Goal: Information Seeking & Learning: Learn about a topic

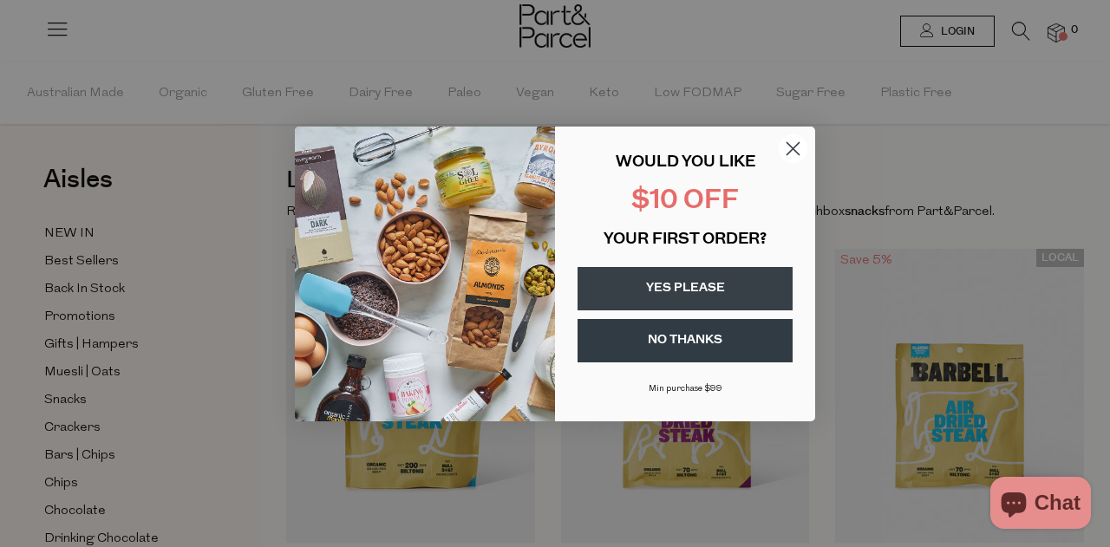
click at [790, 137] on circle "Close dialog" at bounding box center [793, 148] width 29 height 29
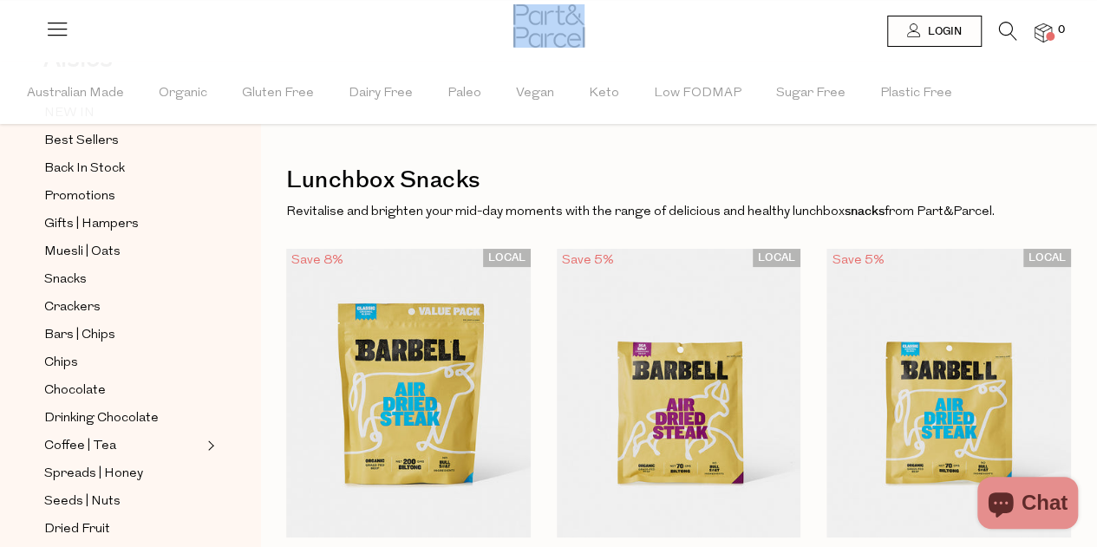
drag, startPoint x: 541, startPoint y: 53, endPoint x: 553, endPoint y: 37, distance: 19.8
click at [553, 37] on div at bounding box center [548, 28] width 71 height 56
click at [553, 37] on img at bounding box center [548, 25] width 71 height 43
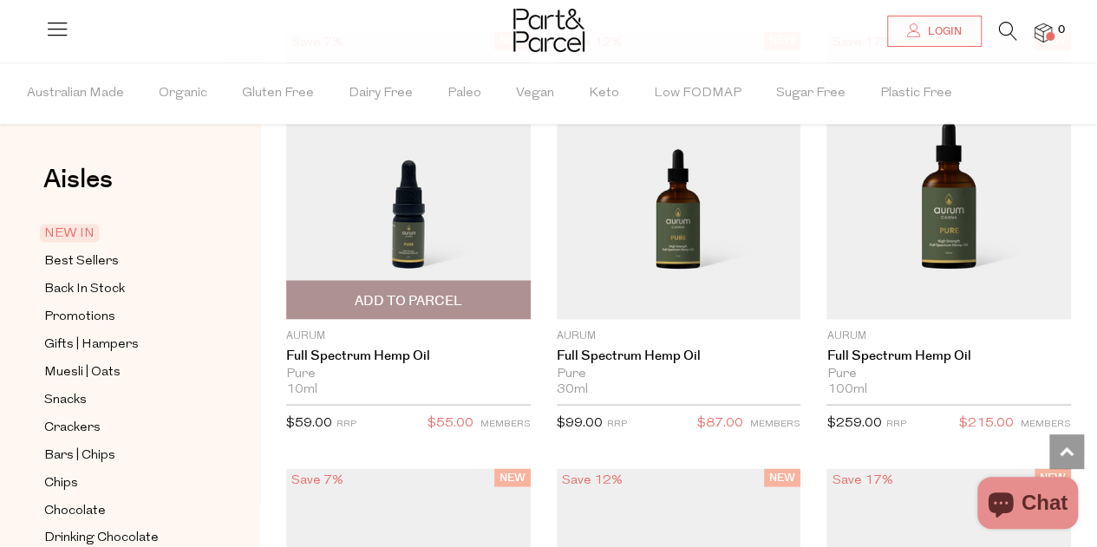
scroll to position [1391, 0]
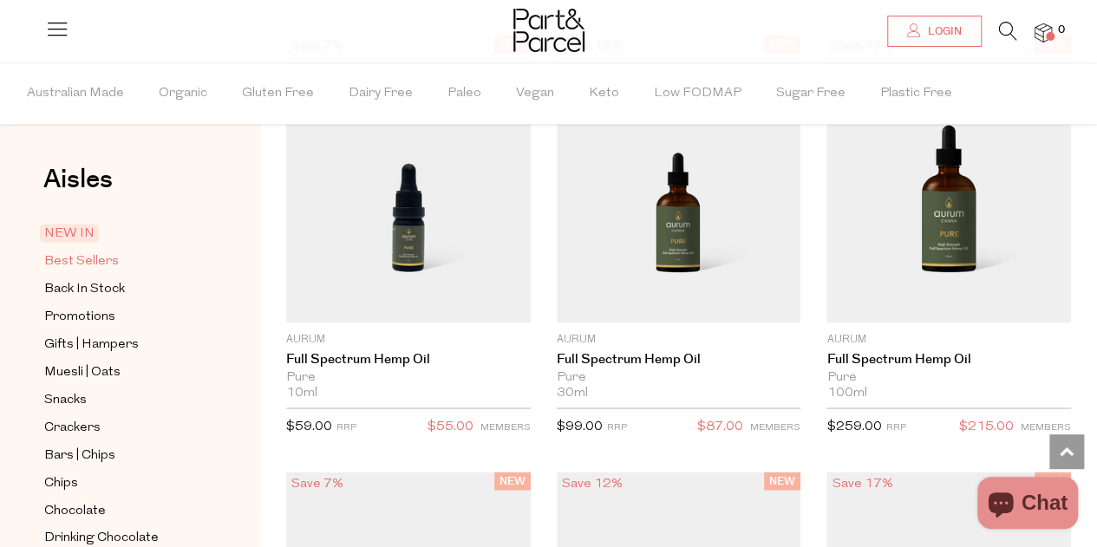
click at [106, 258] on span "Best Sellers" at bounding box center [81, 261] width 75 height 21
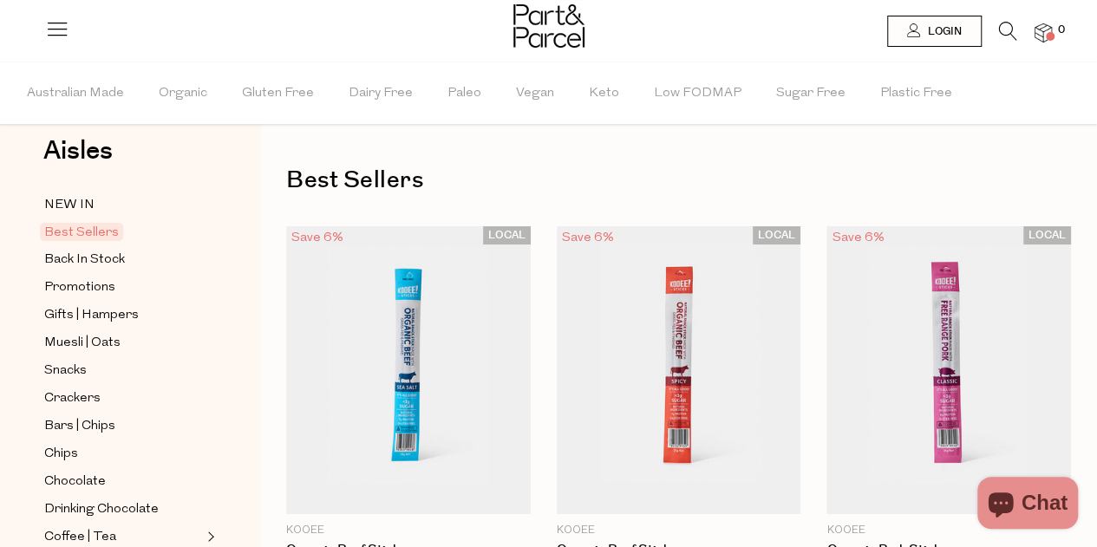
scroll to position [6, 0]
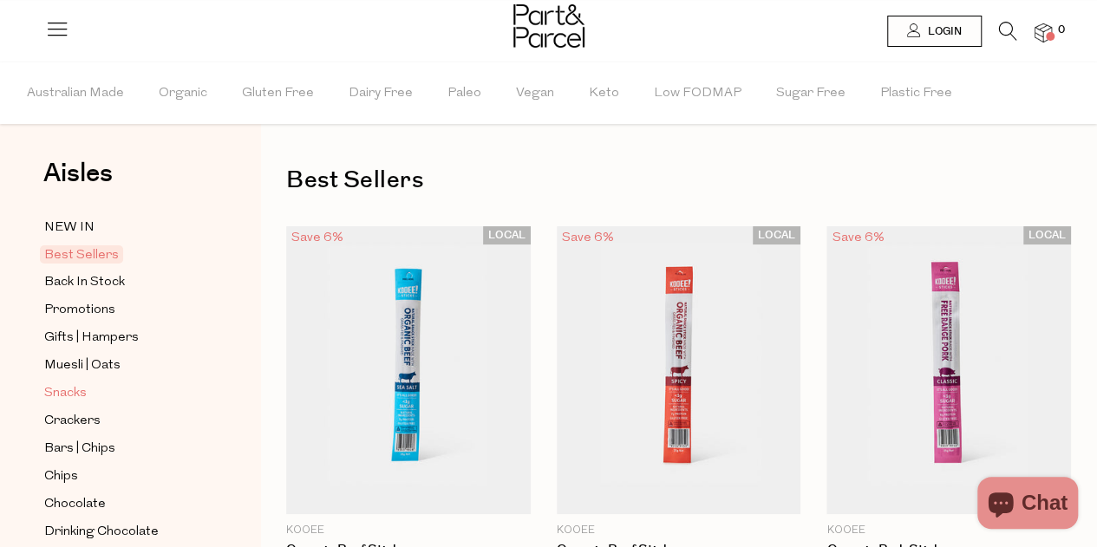
click at [55, 386] on span "Snacks" at bounding box center [65, 393] width 42 height 21
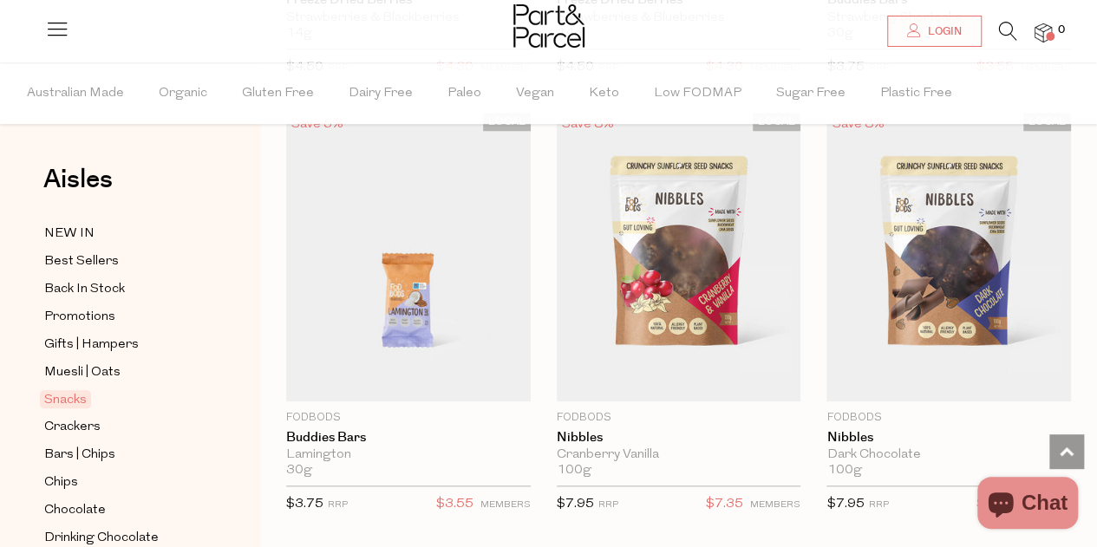
scroll to position [4068, 0]
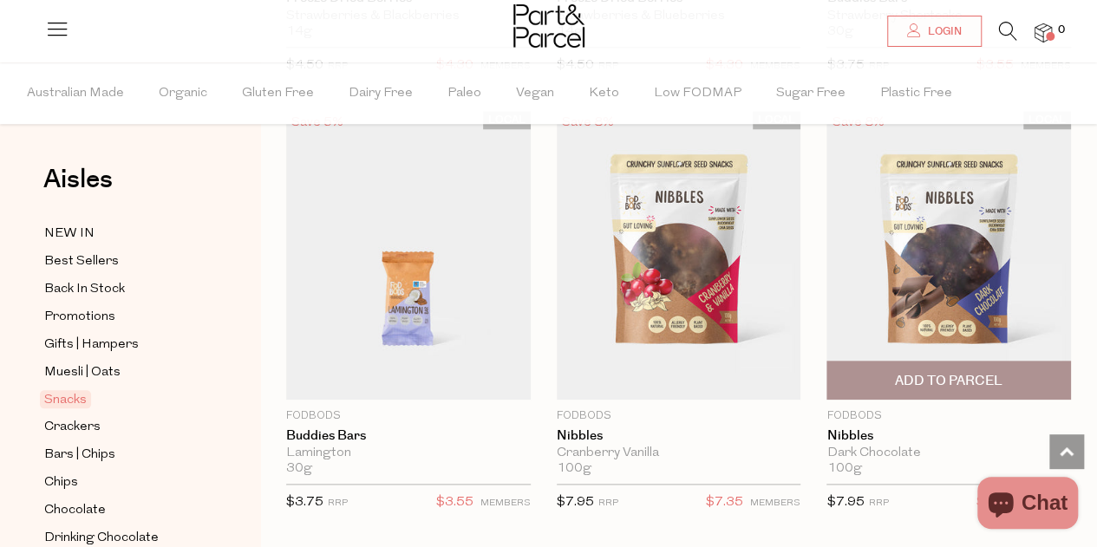
click at [857, 254] on img at bounding box center [948, 255] width 245 height 288
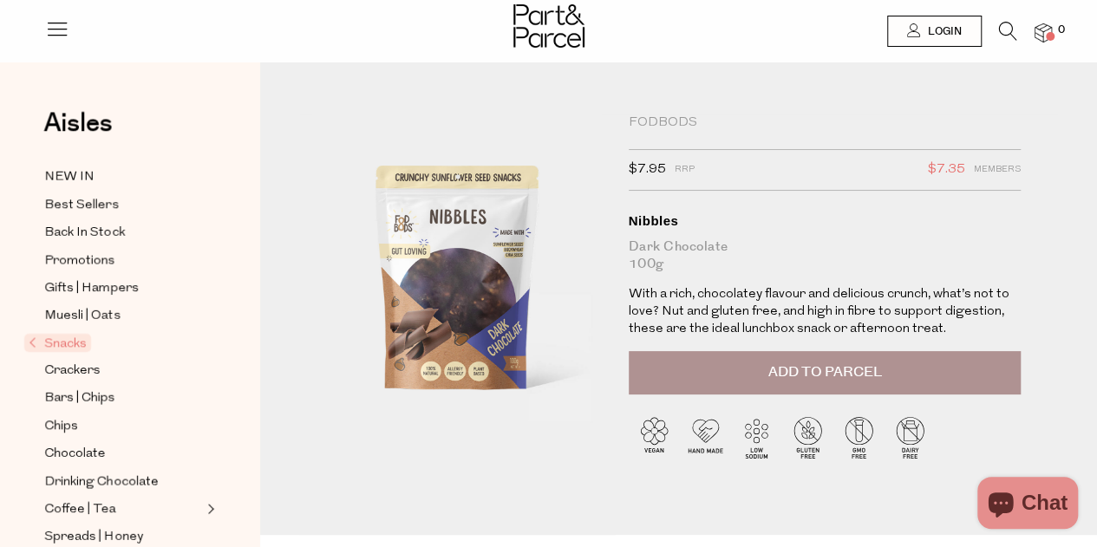
click at [887, 310] on p "With a rich, chocolatey flavour and delicious crunch, what’s not to love? Nut a…" at bounding box center [825, 312] width 393 height 52
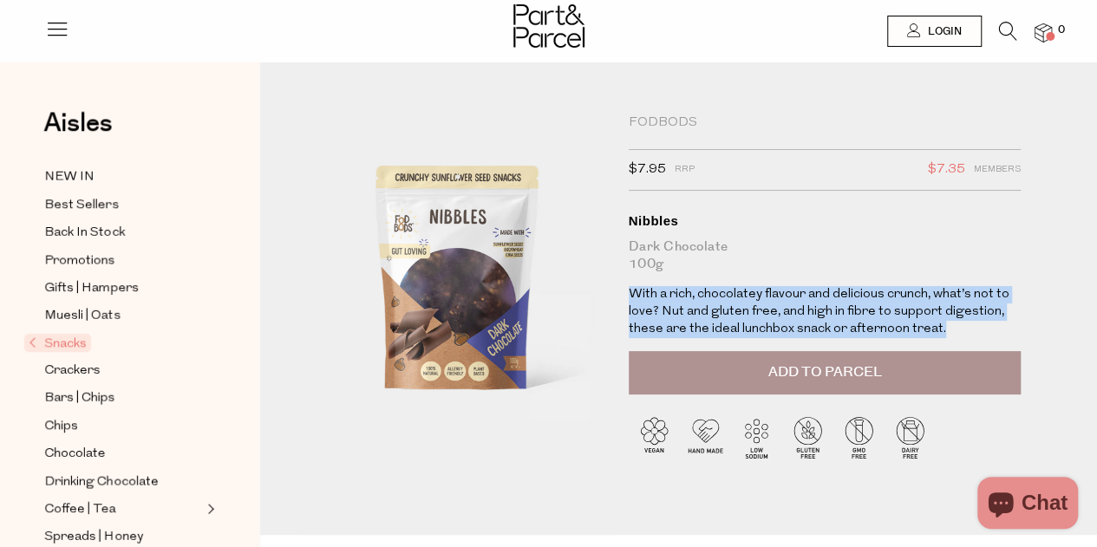
click at [887, 310] on p "With a rich, chocolatey flavour and delicious crunch, what’s not to love? Nut a…" at bounding box center [825, 312] width 393 height 52
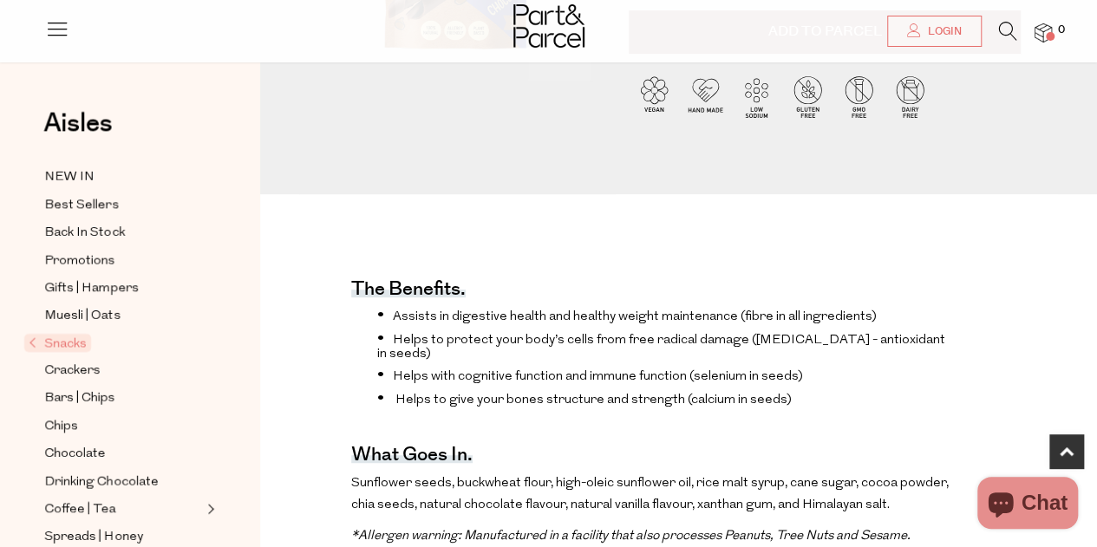
scroll to position [342, 0]
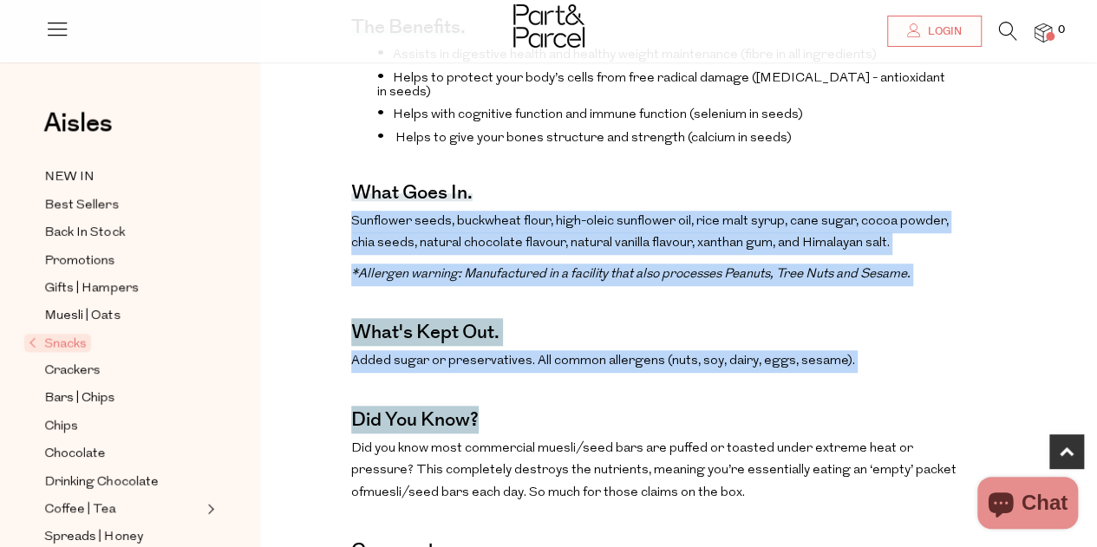
drag, startPoint x: 629, startPoint y: 415, endPoint x: 553, endPoint y: 174, distance: 252.6
click at [553, 174] on div "The benefits. Assists in digestive health and healthy weight maintenance (fibre…" at bounding box center [653, 539] width 605 height 1119
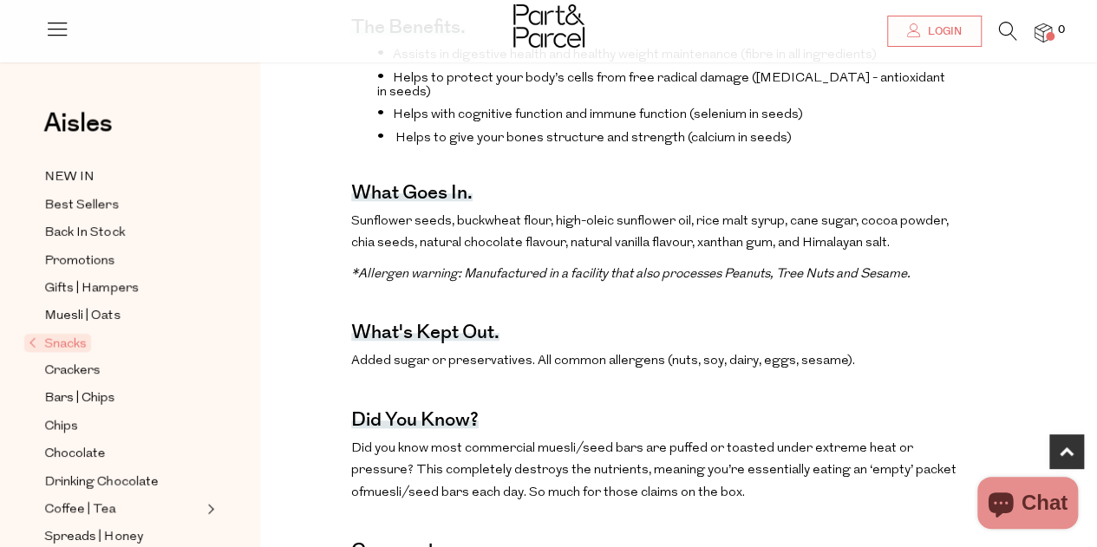
click at [553, 174] on div "The benefits. Assists in digestive health and healthy weight maintenance (fibre…" at bounding box center [653, 539] width 605 height 1119
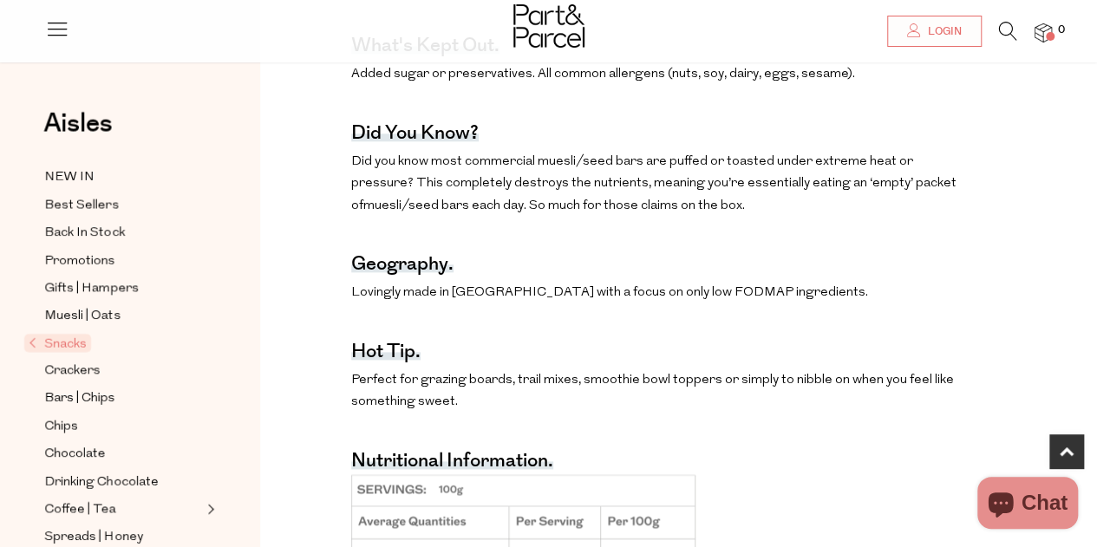
scroll to position [891, 0]
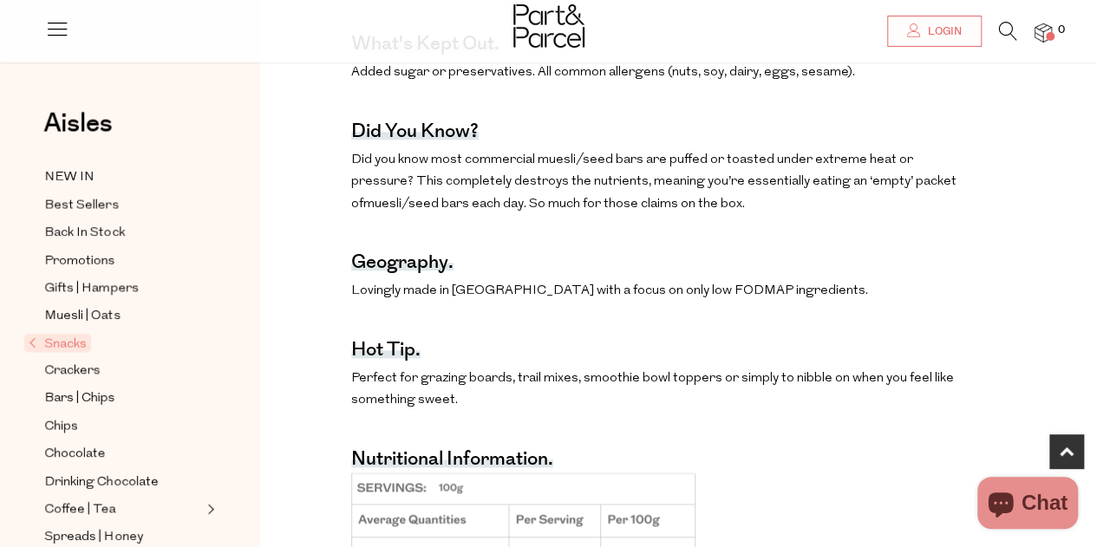
click at [553, 174] on span "Did you know most commercial muesli/seed bars are puffed or toasted under extre…" at bounding box center [653, 181] width 605 height 57
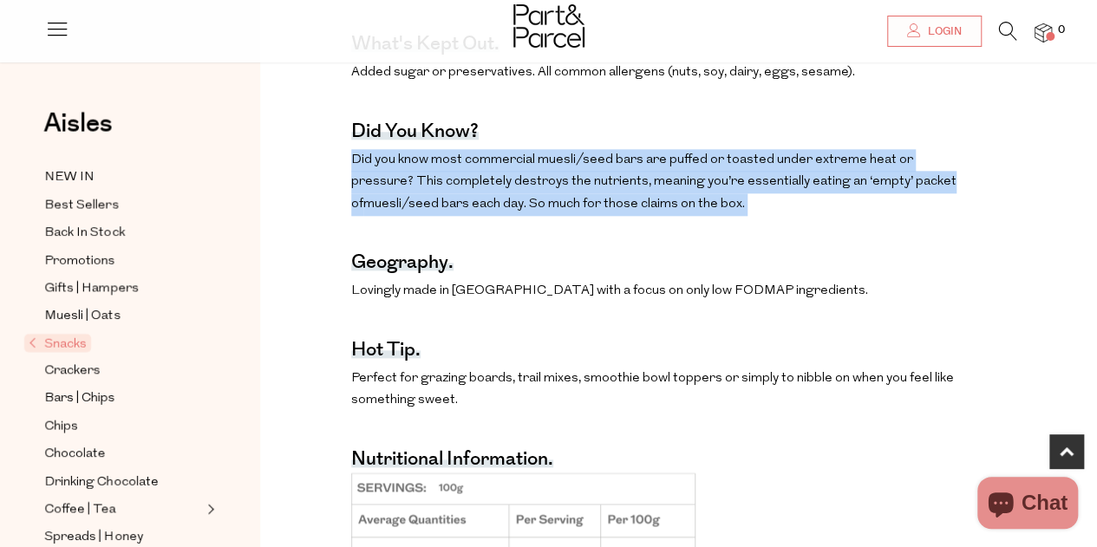
click at [553, 174] on span "Did you know most commercial muesli/seed bars are puffed or toasted under extre…" at bounding box center [653, 181] width 605 height 57
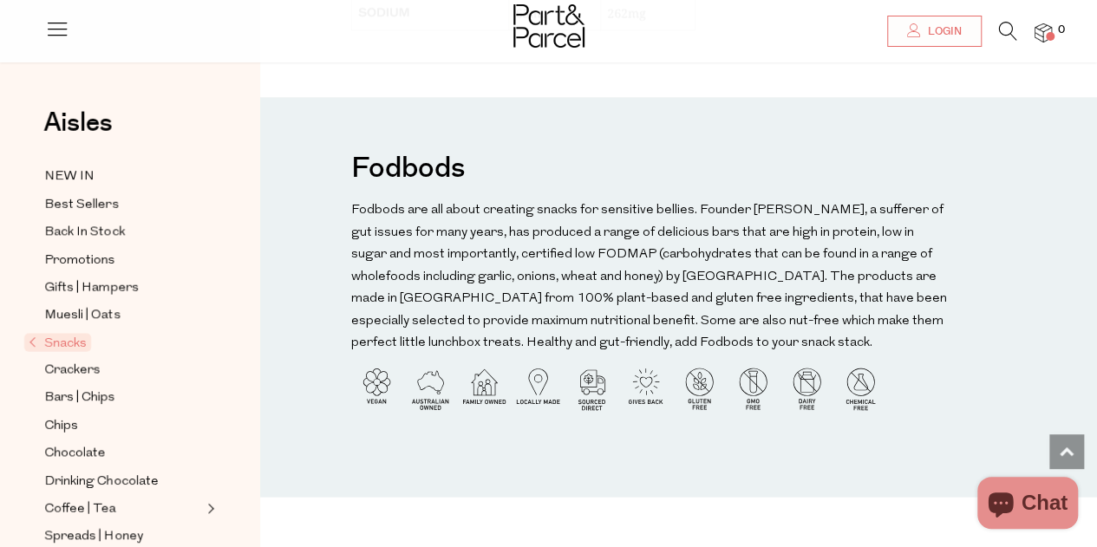
scroll to position [1661, 0]
click at [600, 230] on p "Fodbods are all about creating snacks for sensitive bellies. Founder Vanessa, a…" at bounding box center [650, 276] width 598 height 155
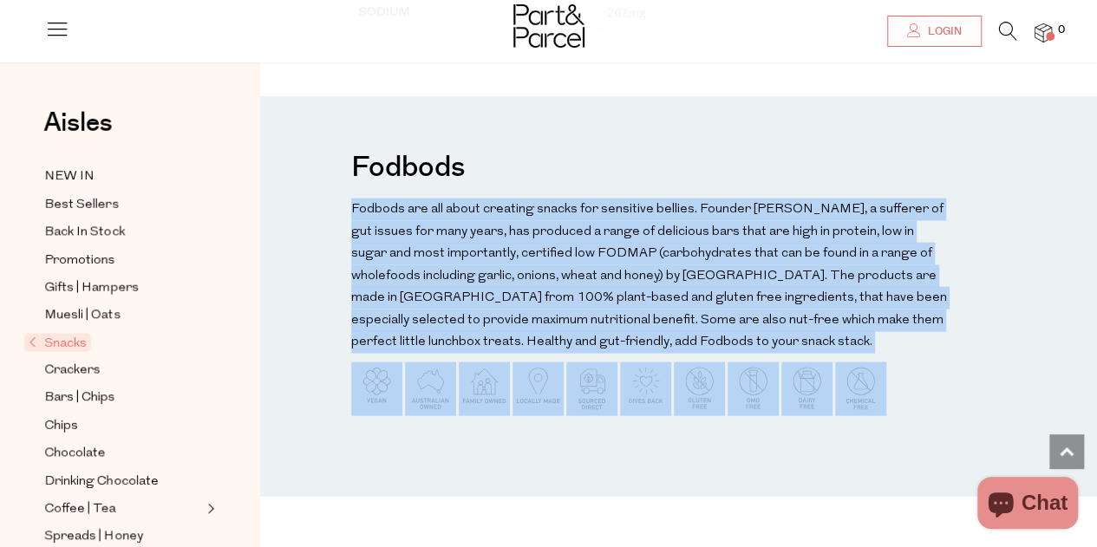
click at [600, 230] on p "Fodbods are all about creating snacks for sensitive bellies. Founder Vanessa, a…" at bounding box center [650, 276] width 598 height 155
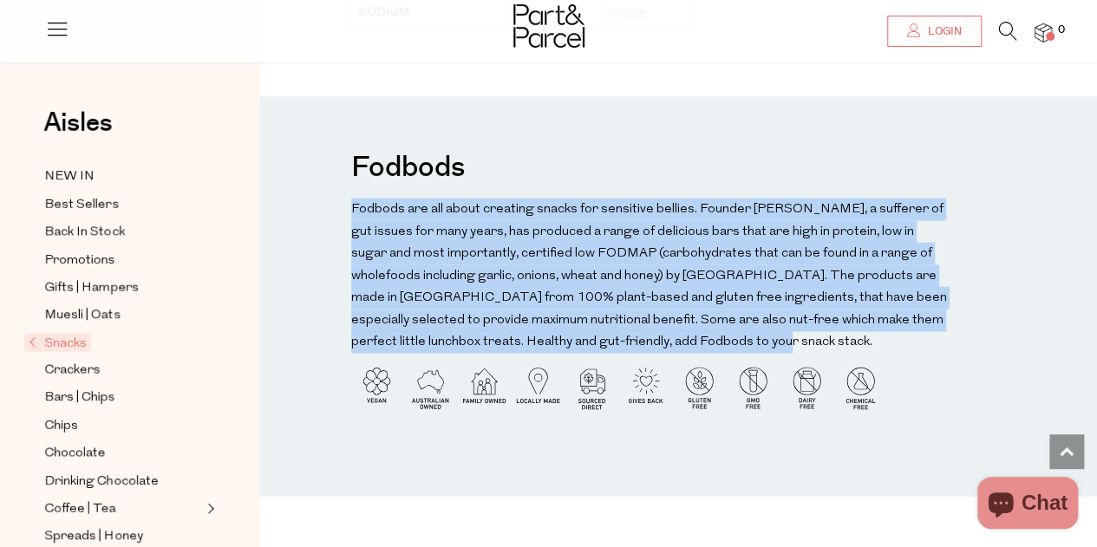
drag, startPoint x: 602, startPoint y: 186, endPoint x: 725, endPoint y: 348, distance: 202.9
click at [725, 348] on div "Fodbods" at bounding box center [650, 296] width 598 height 312
click at [725, 348] on p "Fodbods are all about creating snacks for sensitive bellies. Founder Vanessa, a…" at bounding box center [650, 276] width 598 height 155
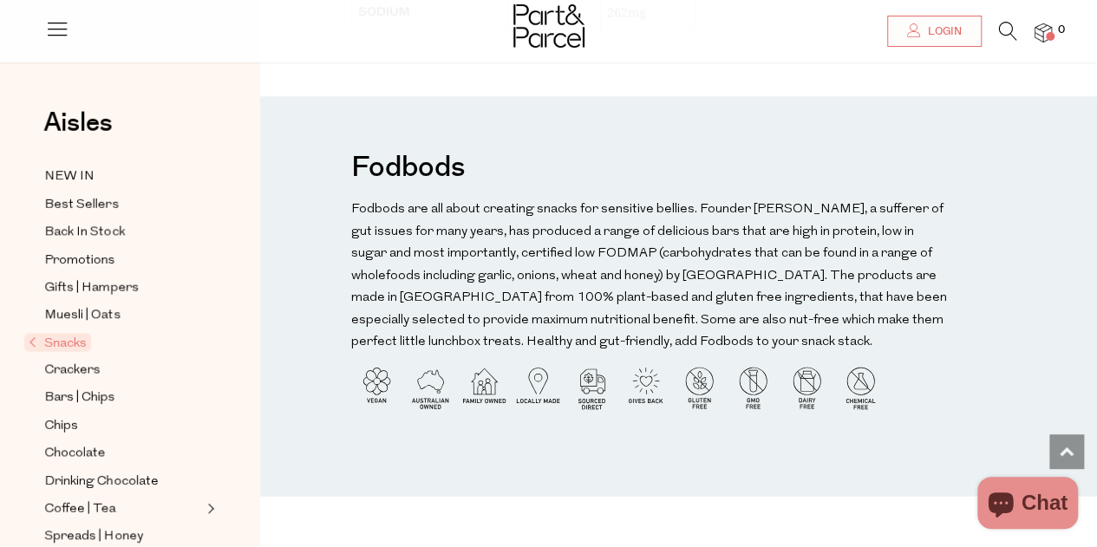
click at [726, 341] on p "Fodbods are all about creating snacks for sensitive bellies. Founder Vanessa, a…" at bounding box center [650, 276] width 598 height 155
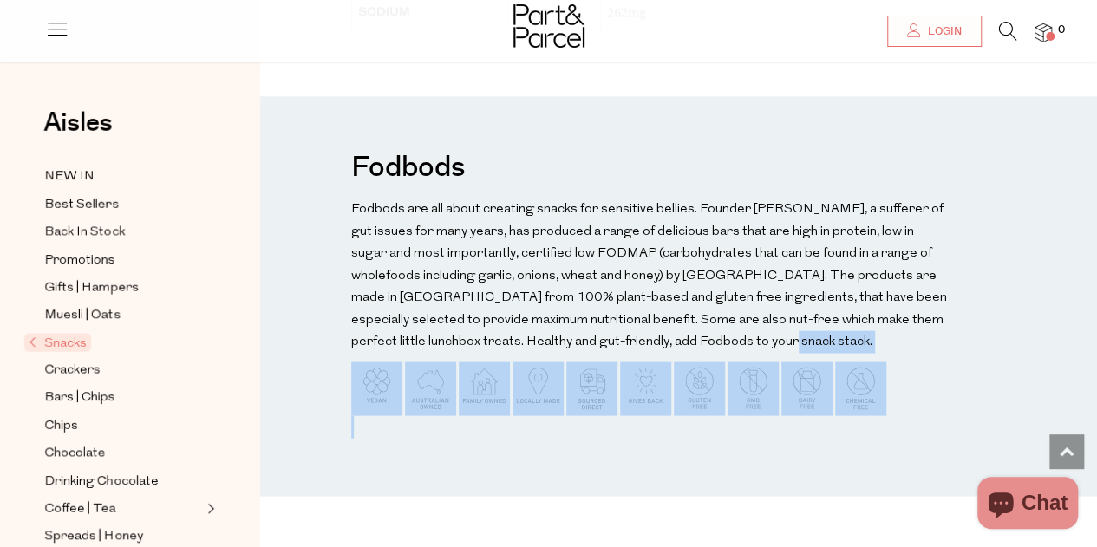
click at [726, 341] on p "Fodbods are all about creating snacks for sensitive bellies. Founder Vanessa, a…" at bounding box center [650, 276] width 598 height 155
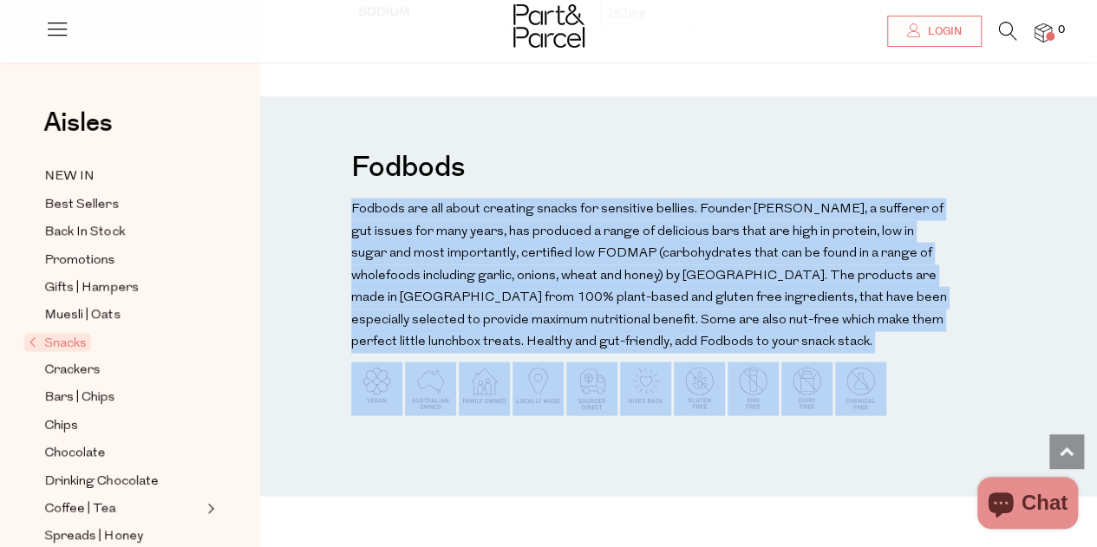
click at [726, 341] on p "Fodbods are all about creating snacks for sensitive bellies. Founder Vanessa, a…" at bounding box center [650, 276] width 598 height 155
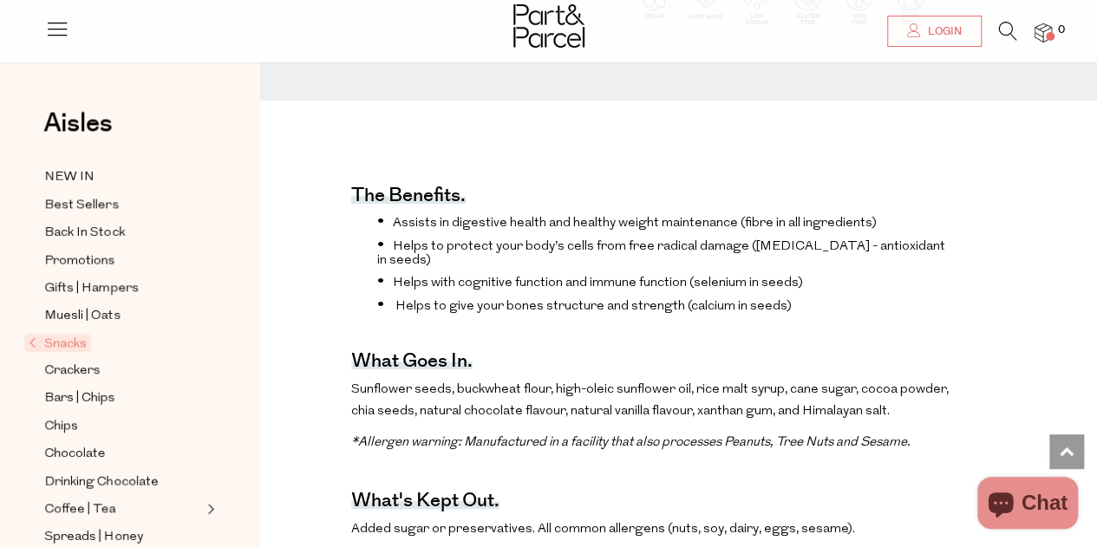
scroll to position [0, 0]
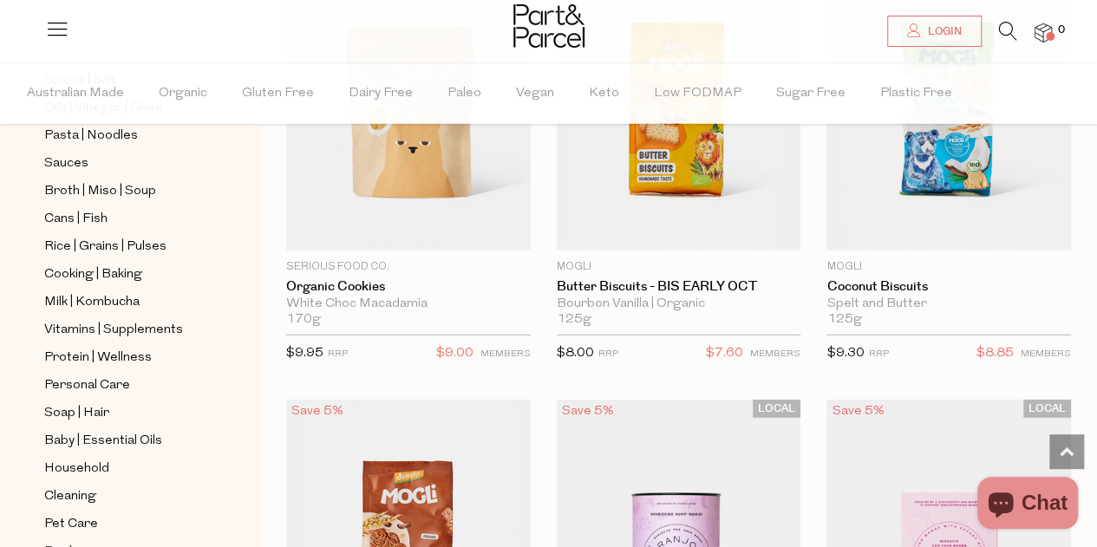
scroll to position [623, 0]
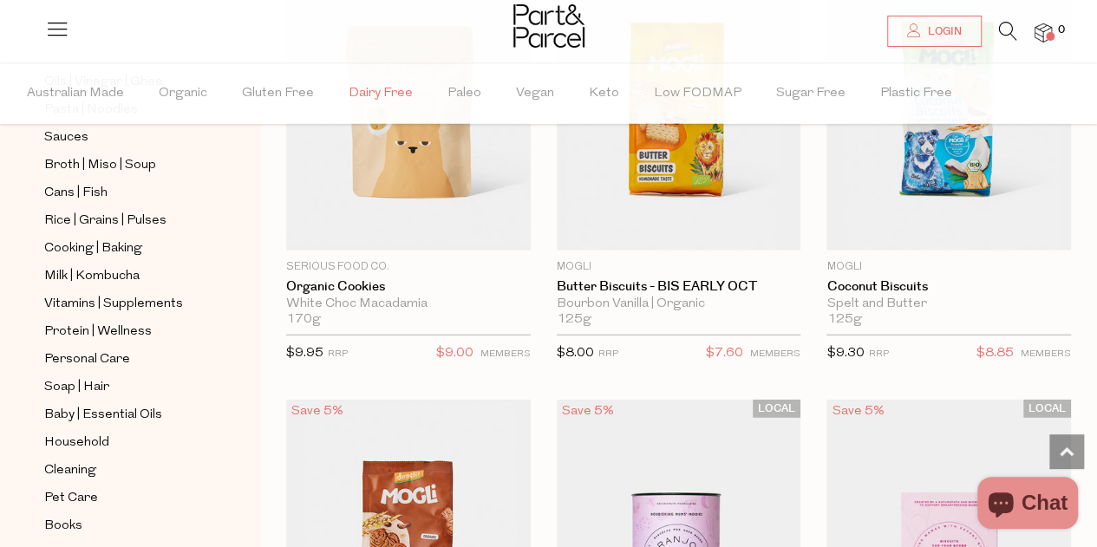
click at [392, 86] on span "Dairy Free" at bounding box center [381, 93] width 64 height 61
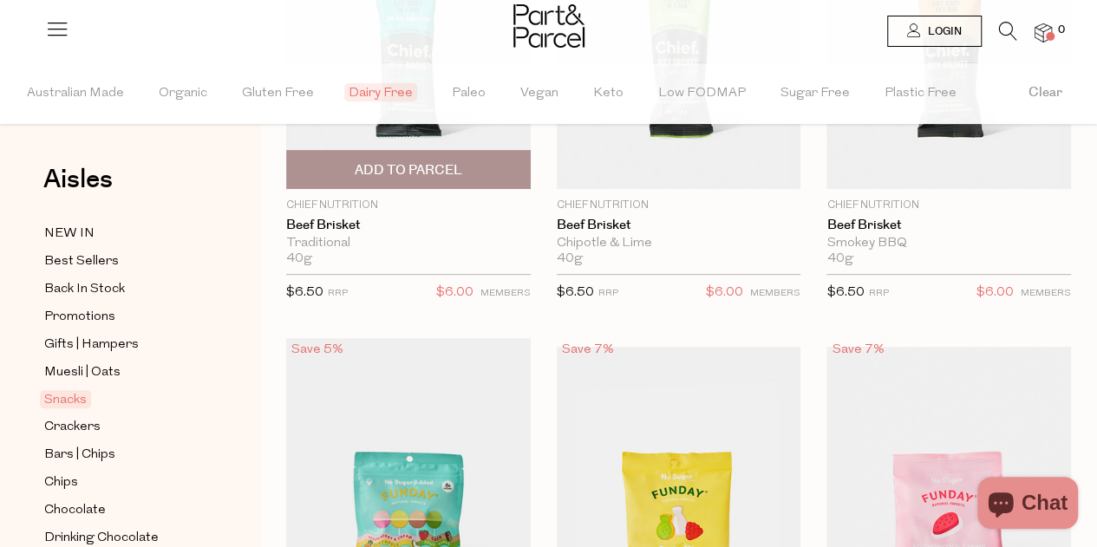
scroll to position [499, 0]
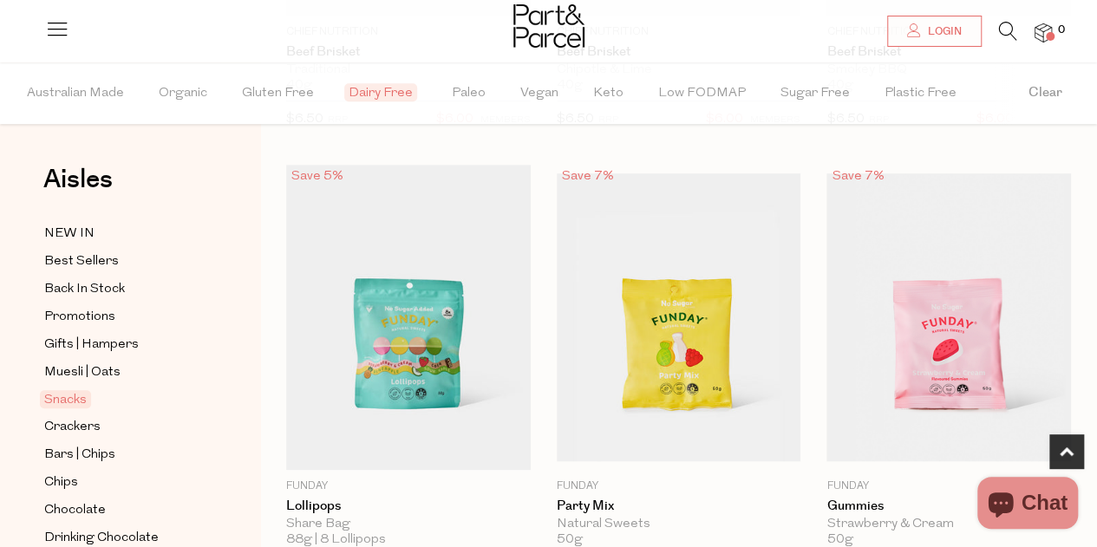
click at [386, 86] on span "Dairy Free" at bounding box center [380, 92] width 73 height 18
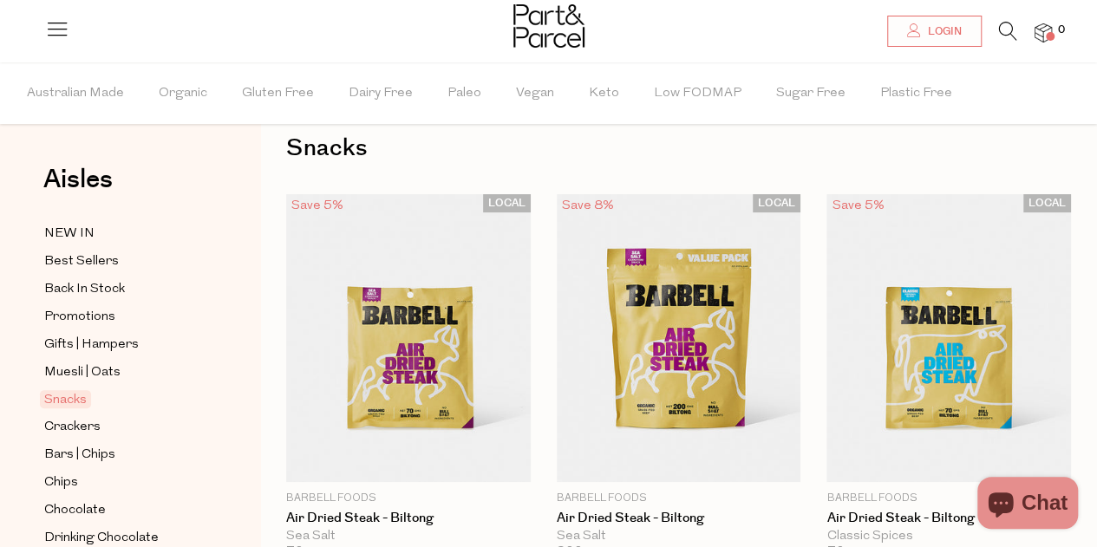
scroll to position [38, 0]
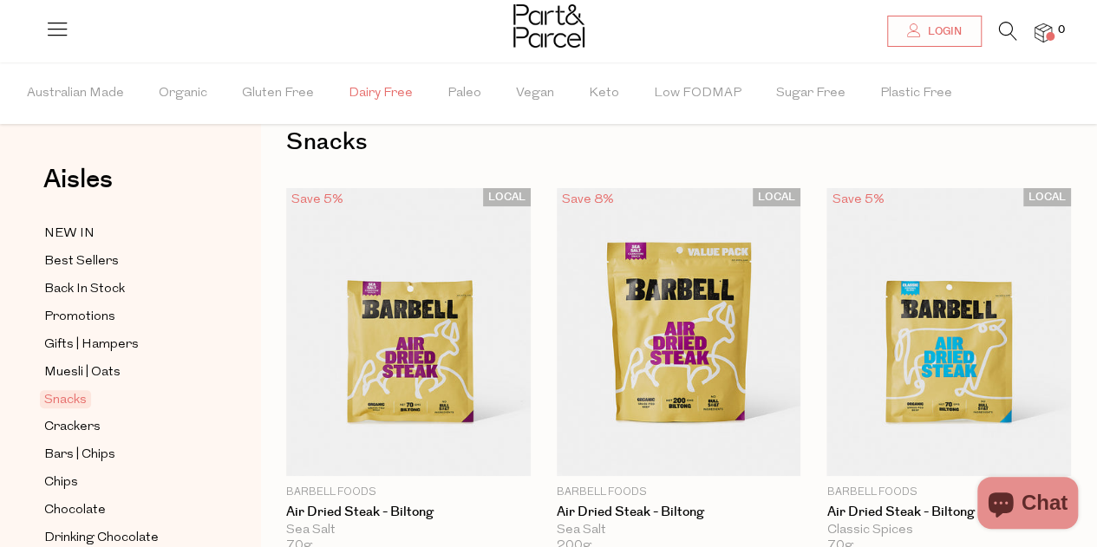
click at [382, 83] on span "Dairy Free" at bounding box center [381, 93] width 64 height 61
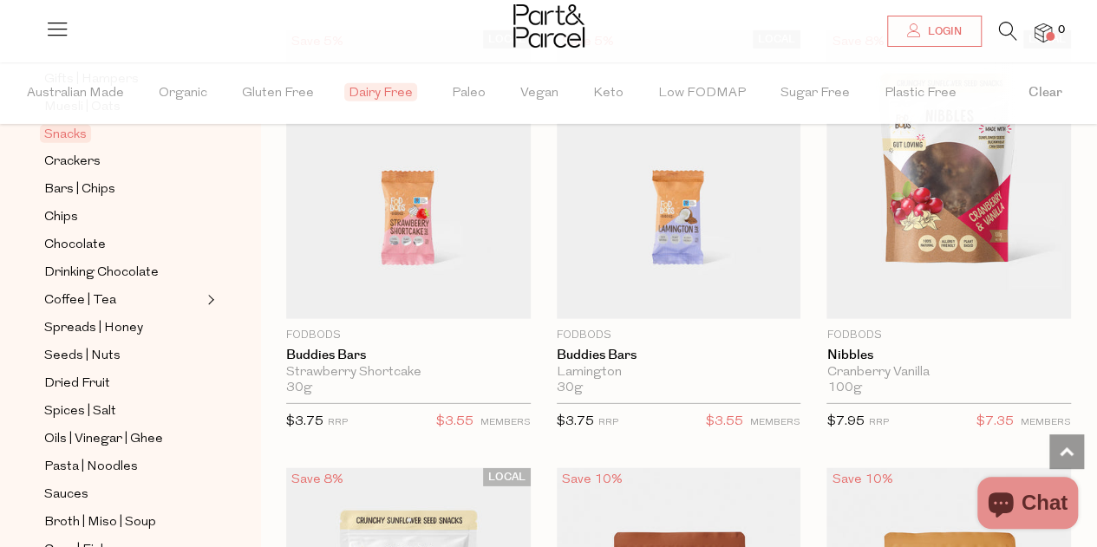
scroll to position [2457, 0]
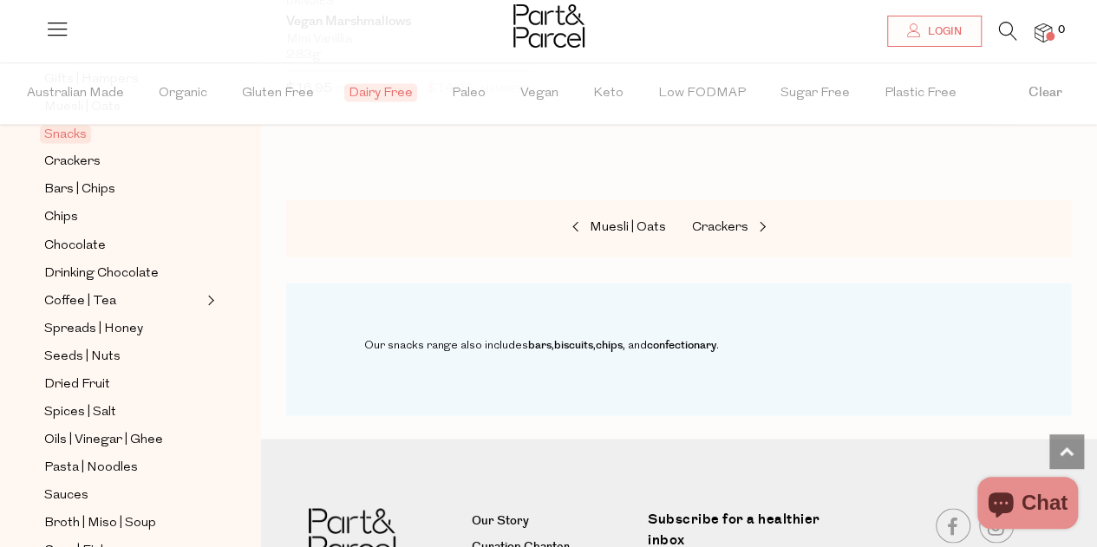
scroll to position [7937, 0]
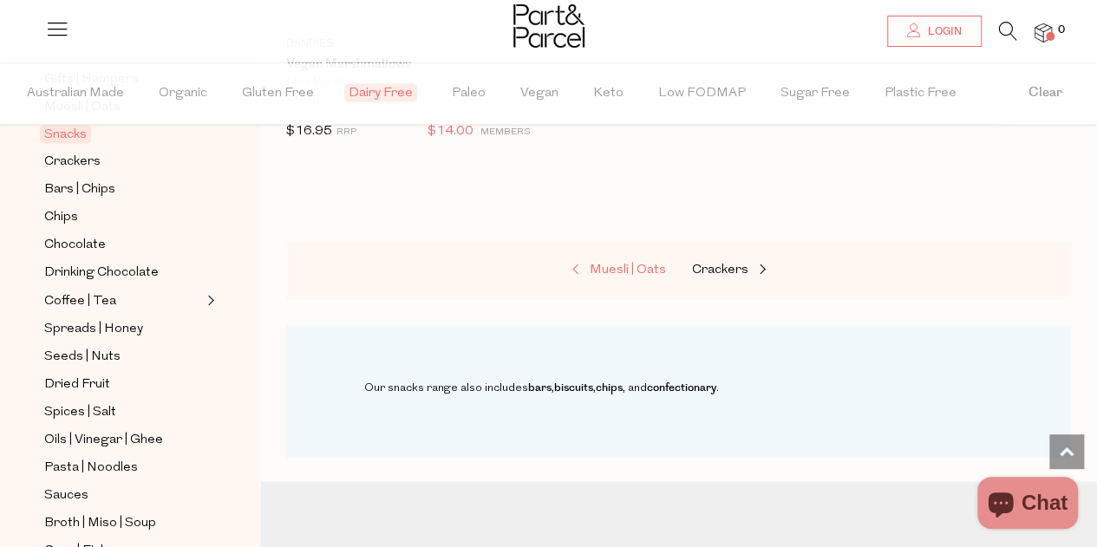
click at [608, 264] on span "Muesli | Oats" at bounding box center [628, 270] width 76 height 13
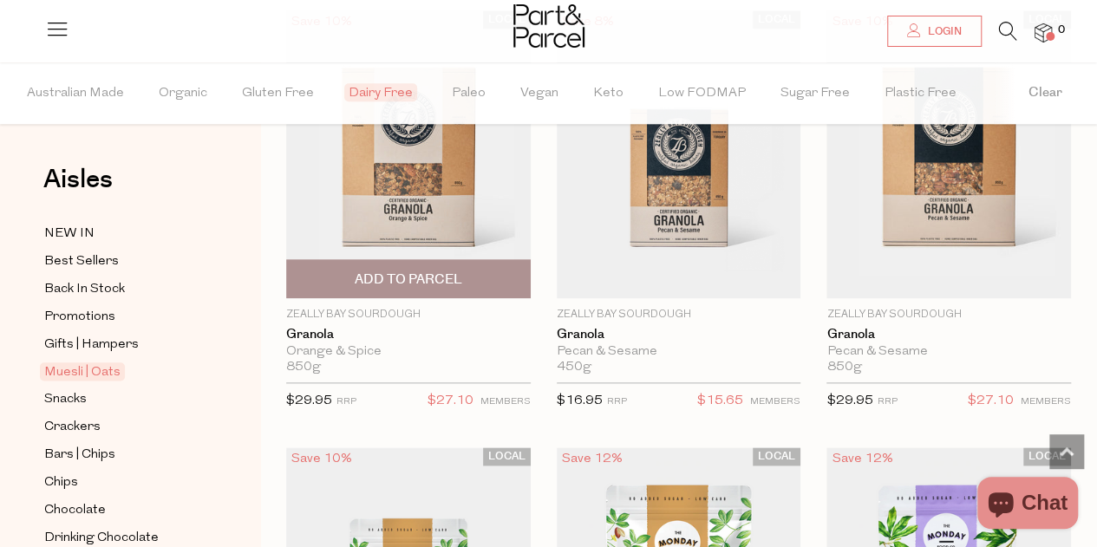
scroll to position [4157, 0]
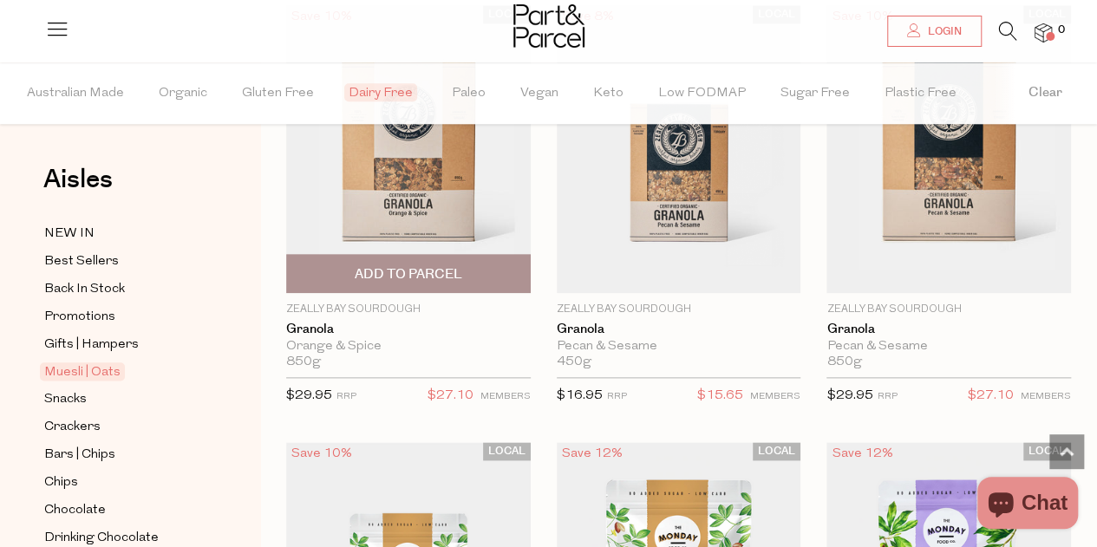
click at [425, 165] on img at bounding box center [408, 148] width 245 height 288
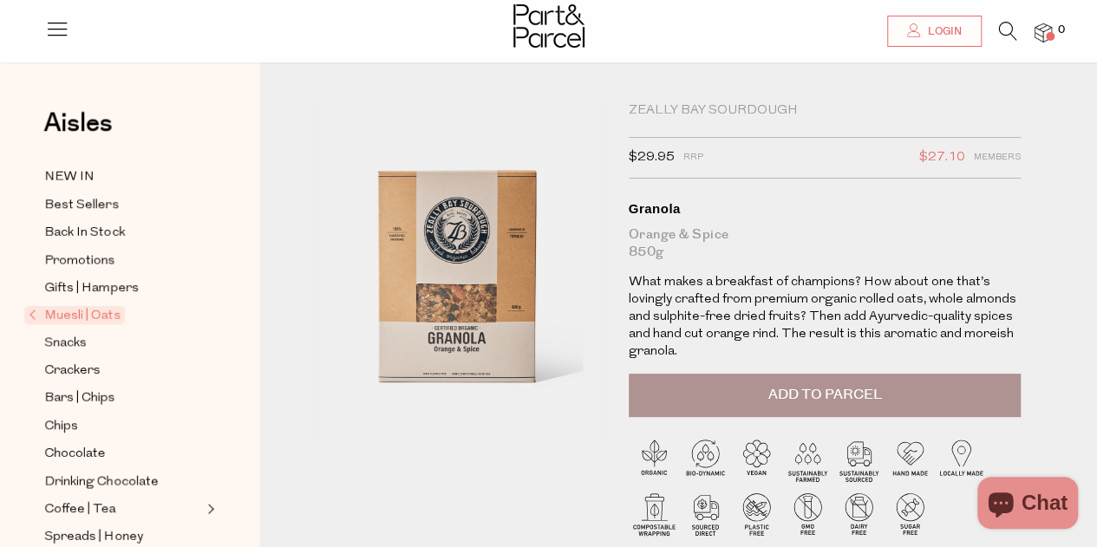
scroll to position [13, 0]
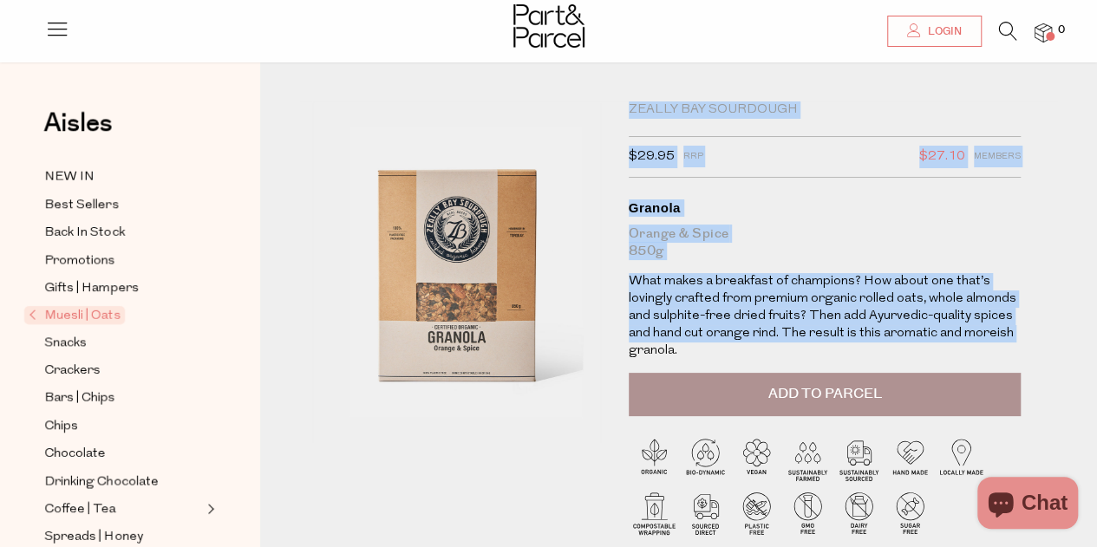
drag, startPoint x: 627, startPoint y: 365, endPoint x: 579, endPoint y: 249, distance: 125.6
click at [579, 249] on div "Zeally Bay Sourdough $29.95 RRP $27.10 Members Available: In Stock Granola Oran…" at bounding box center [678, 355] width 759 height 509
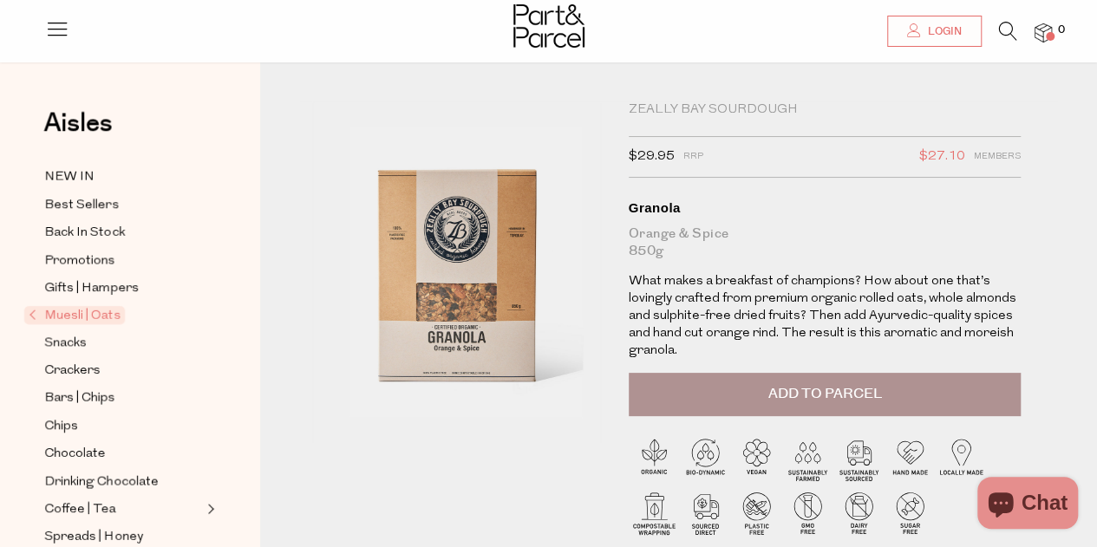
click at [678, 346] on p "What makes a breakfast of champions? How about one that’s lovingly crafted from…" at bounding box center [825, 316] width 393 height 87
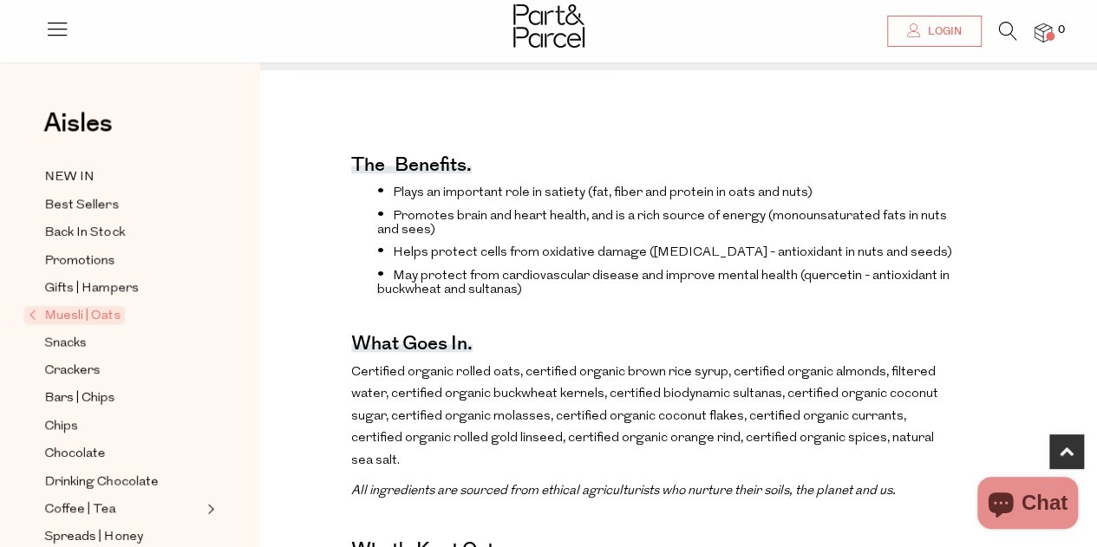
scroll to position [554, 0]
drag, startPoint x: 678, startPoint y: 346, endPoint x: 597, endPoint y: 138, distance: 223.2
drag, startPoint x: 597, startPoint y: 138, endPoint x: 556, endPoint y: 185, distance: 62.6
click at [556, 185] on li "Plays an important role in satiety (fat, fiber and protein in oats and nuts)" at bounding box center [666, 190] width 579 height 17
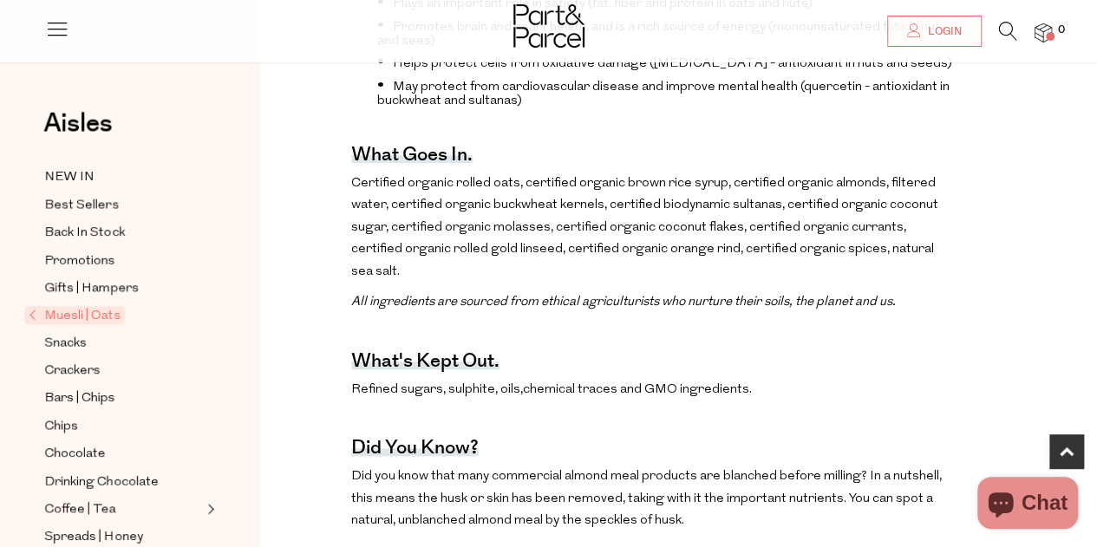
scroll to position [741, 0]
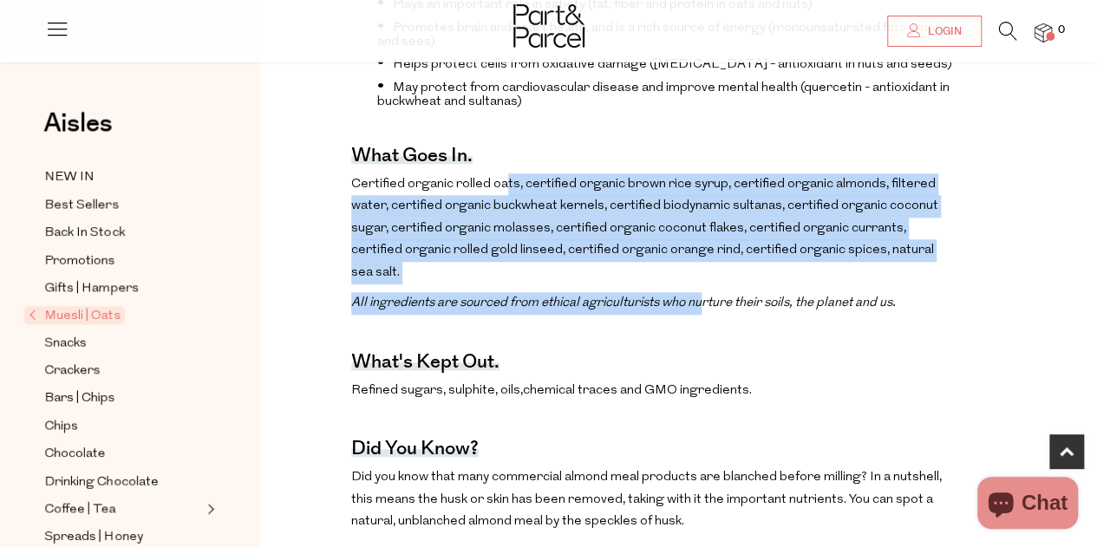
drag, startPoint x: 506, startPoint y: 223, endPoint x: 711, endPoint y: 312, distance: 223.3
click at [711, 310] on em "All ingredients are sourced from ethical agriculturists who nurture their soils…" at bounding box center [623, 303] width 545 height 13
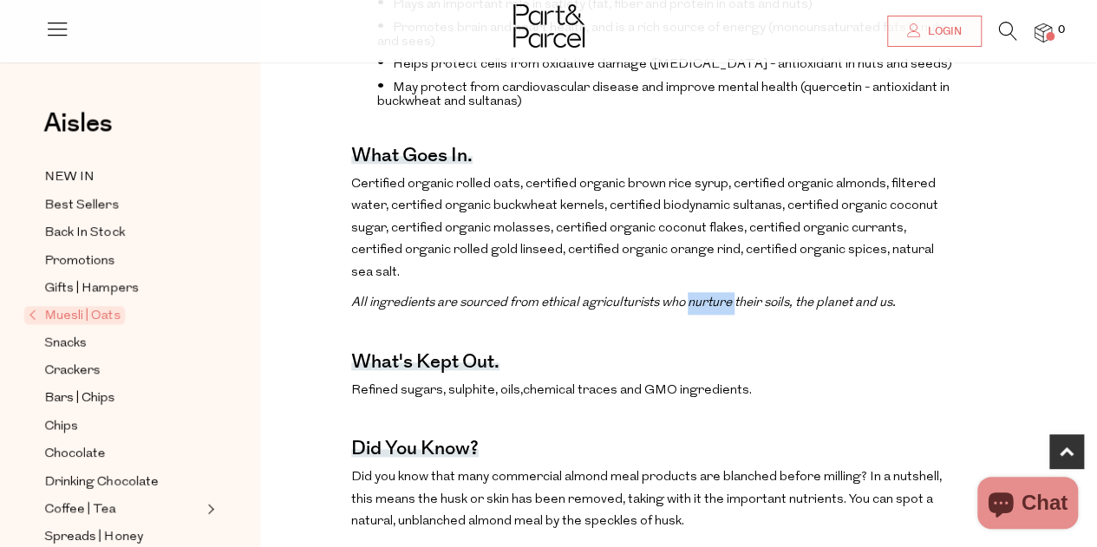
click at [711, 310] on em "All ingredients are sourced from ethical agriculturists who nurture their soils…" at bounding box center [623, 303] width 545 height 13
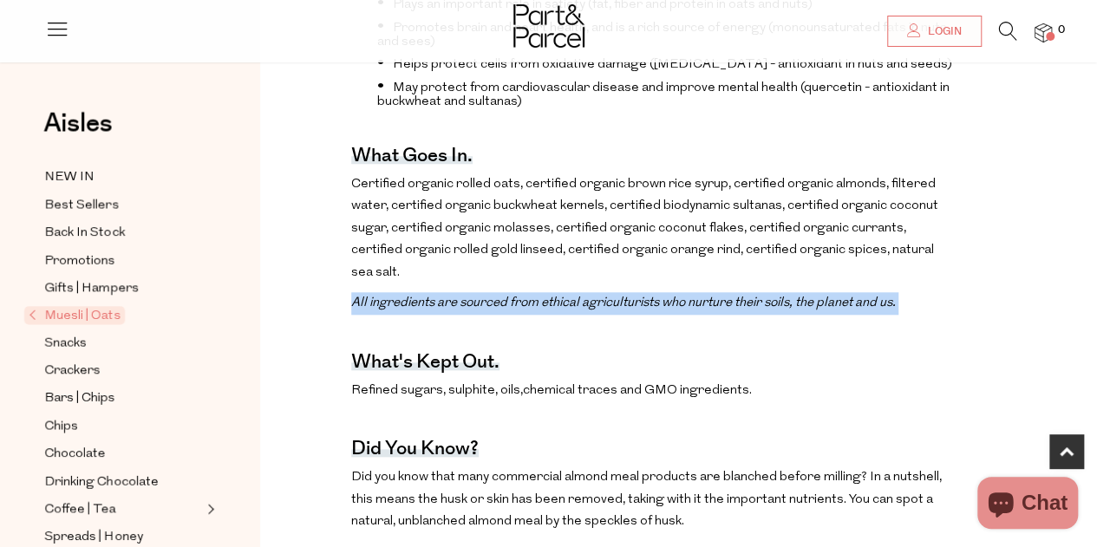
click at [711, 310] on em "All ingredients are sourced from ethical agriculturists who nurture their soils…" at bounding box center [623, 303] width 545 height 13
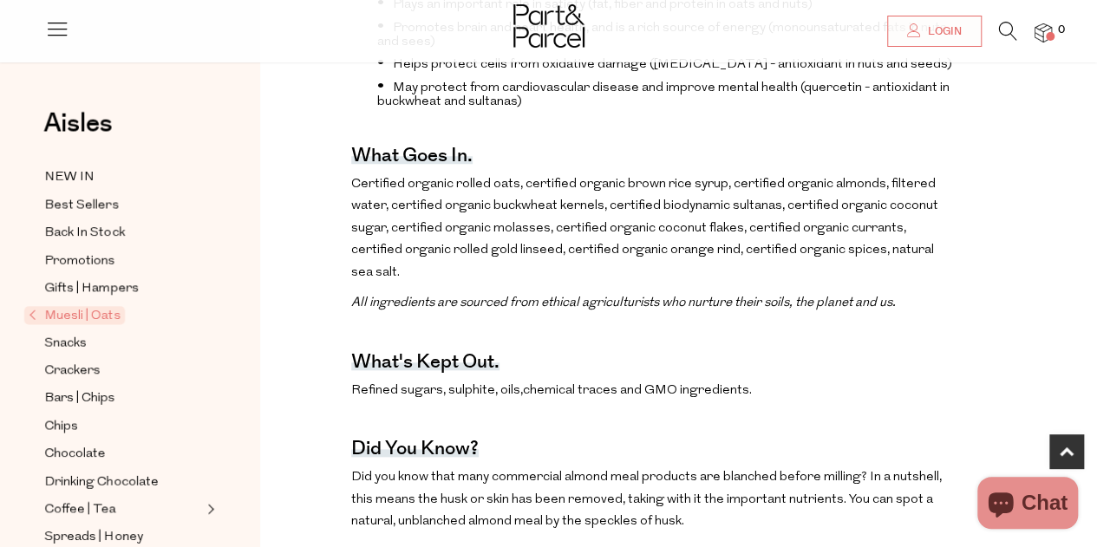
click at [690, 279] on p "Certified organic rolled oats, certified organic brown rice syrup, certified or…" at bounding box center [653, 228] width 605 height 111
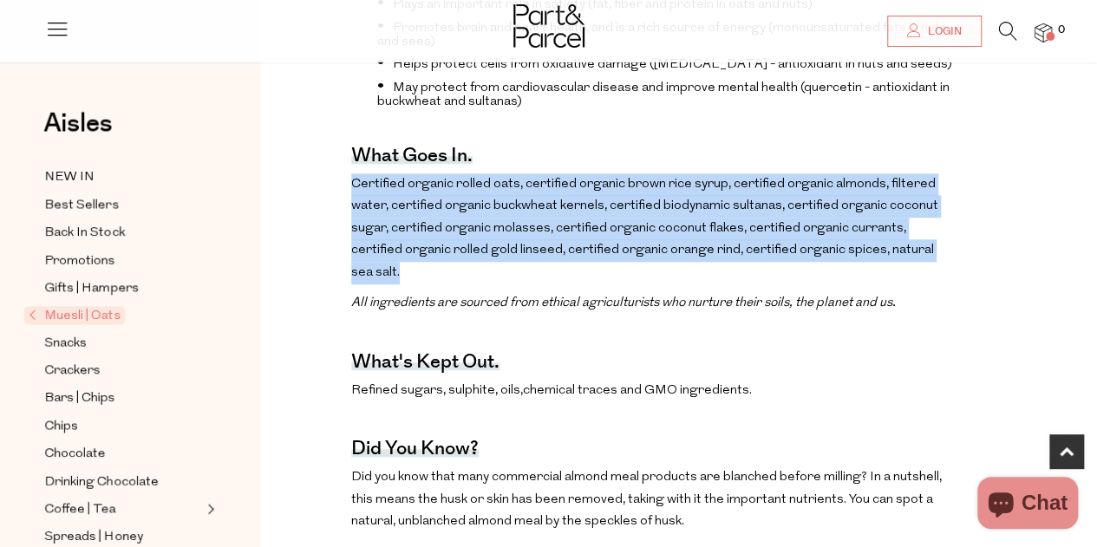
click at [690, 279] on p "Certified organic rolled oats, certified organic brown rice syrup, certified or…" at bounding box center [653, 228] width 605 height 111
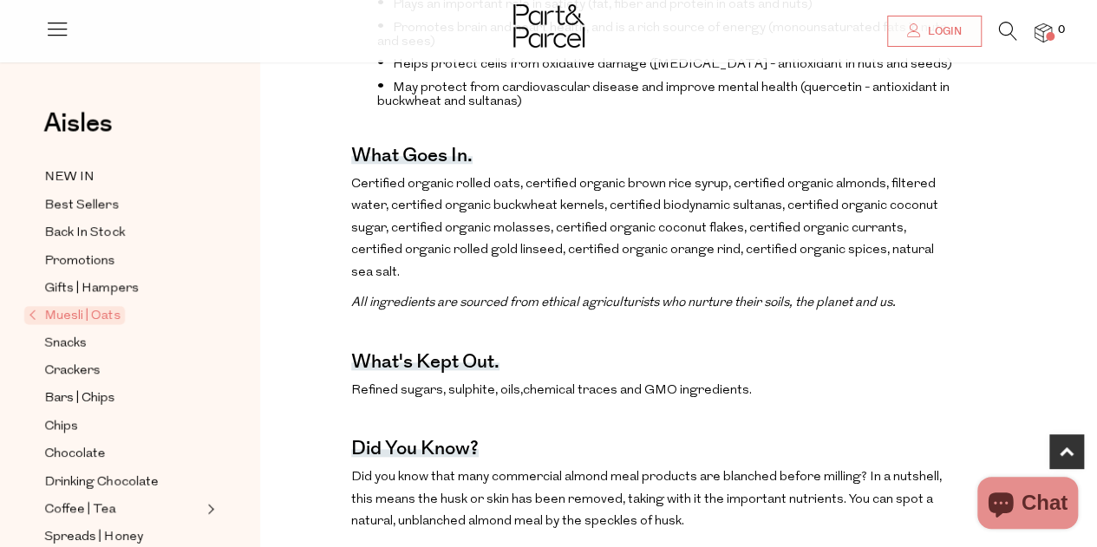
click at [684, 310] on em "All ingredients are sourced from ethical agriculturists who nurture their soils…" at bounding box center [623, 303] width 545 height 13
drag, startPoint x: 684, startPoint y: 323, endPoint x: 559, endPoint y: 134, distance: 225.8
drag, startPoint x: 559, startPoint y: 134, endPoint x: 341, endPoint y: 209, distance: 230.9
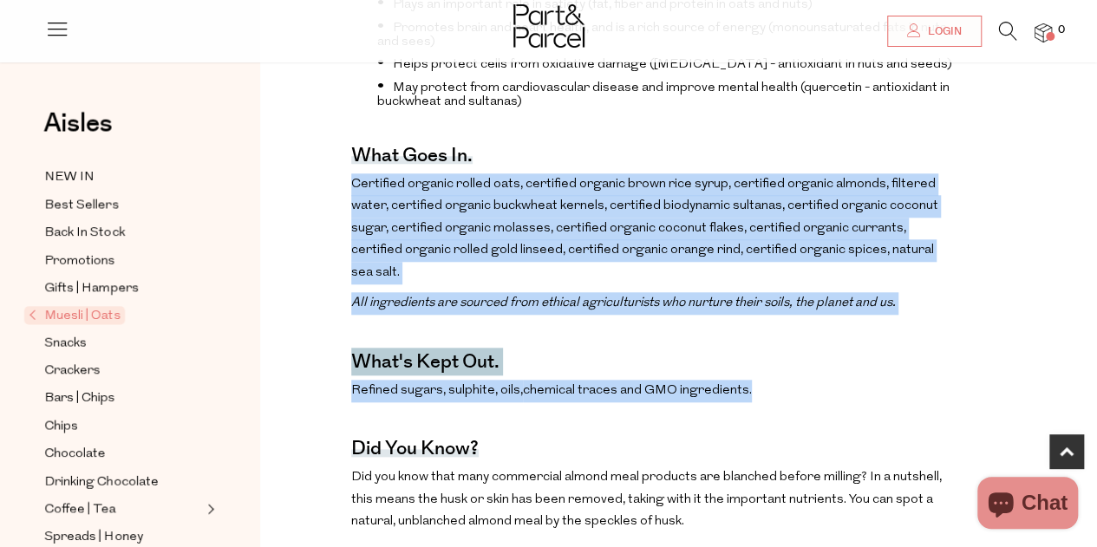
drag, startPoint x: 352, startPoint y: 212, endPoint x: 854, endPoint y: 402, distance: 536.8
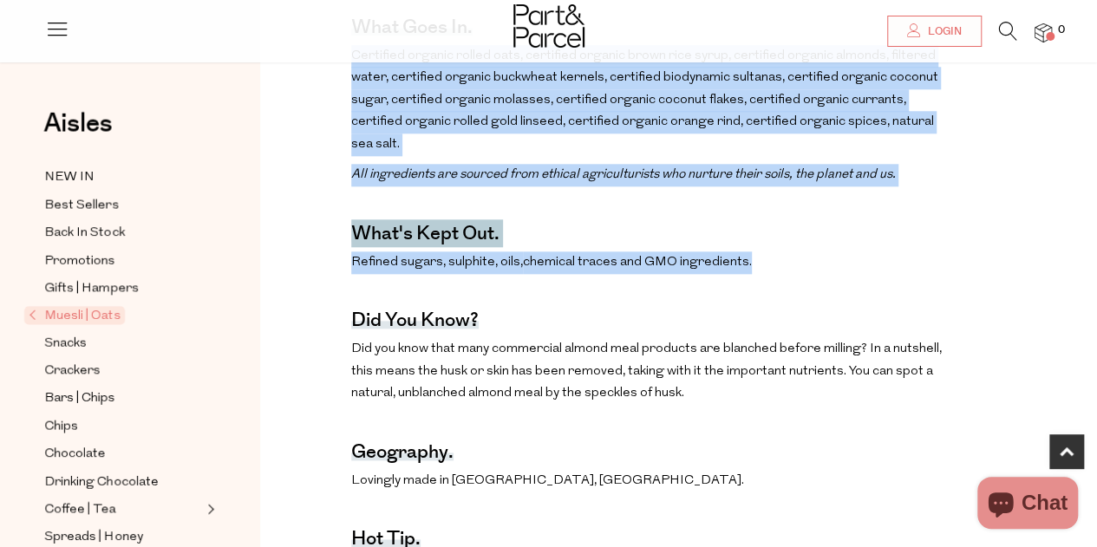
scroll to position [871, 0]
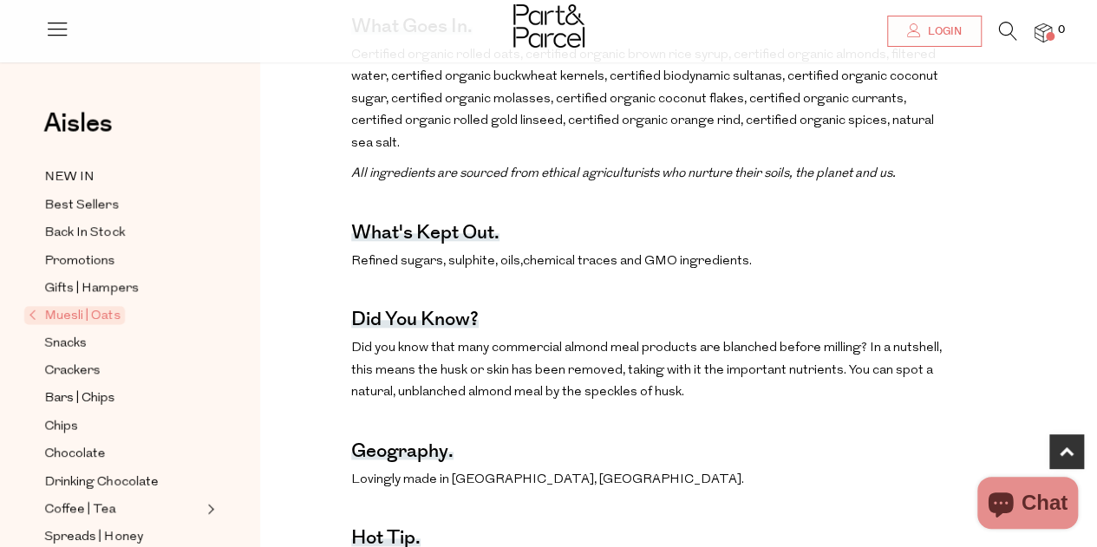
click at [854, 402] on p "Did you know that many commercial almond meal products are blanched before mill…" at bounding box center [653, 370] width 605 height 67
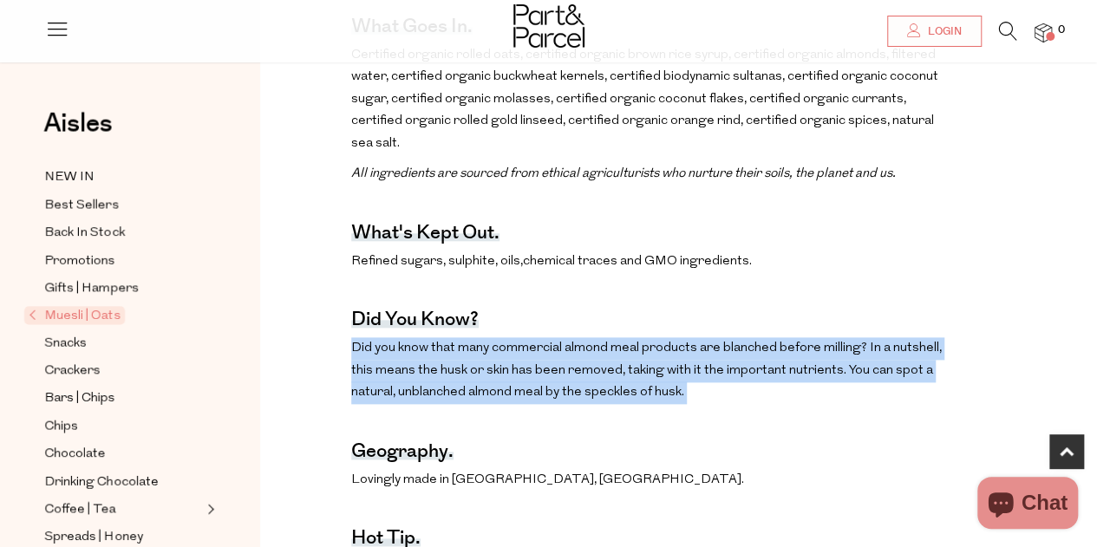
click at [854, 402] on p "Did you know that many commercial almond meal products are blanched before mill…" at bounding box center [653, 370] width 605 height 67
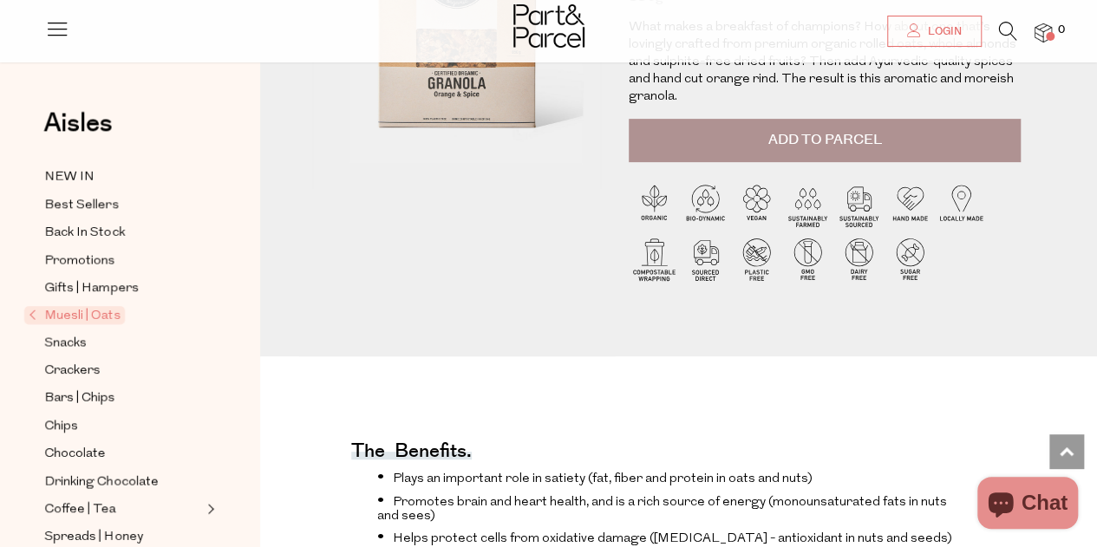
scroll to position [0, 0]
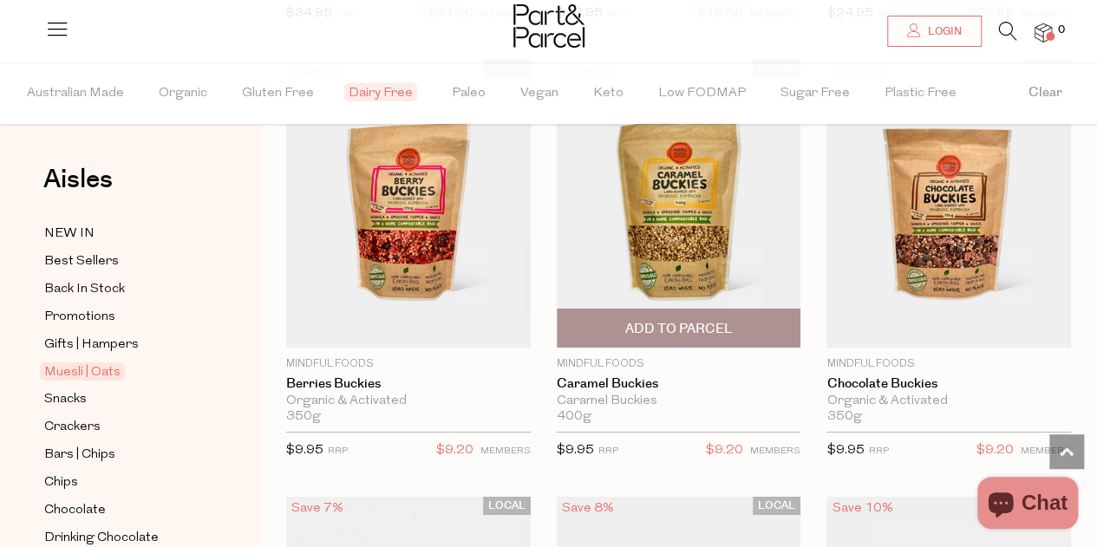
scroll to position [2791, 0]
click at [656, 258] on img at bounding box center [679, 203] width 245 height 288
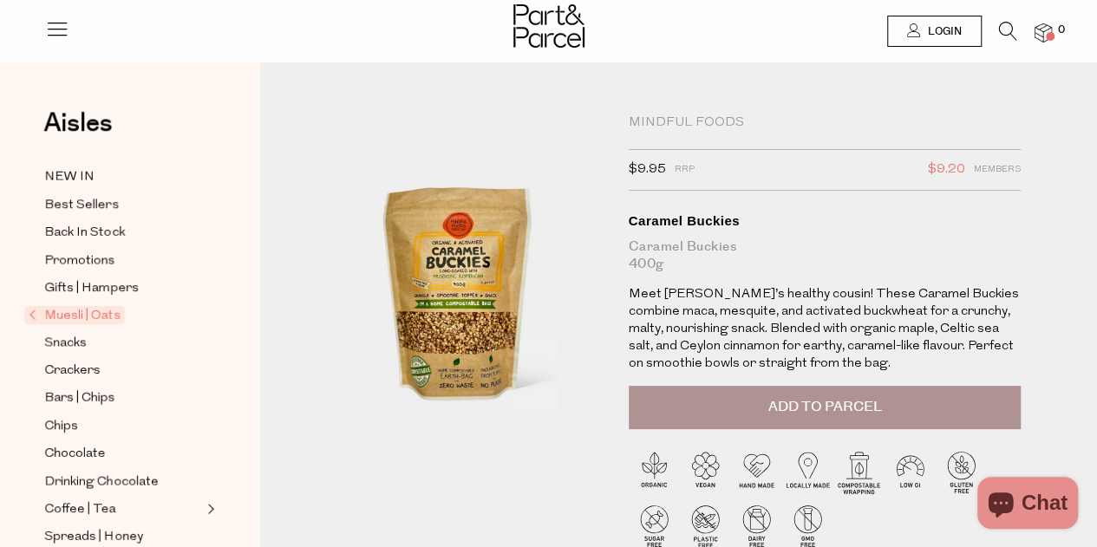
click at [667, 298] on p "Meet [PERSON_NAME]’s healthy cousin! These Caramel Buckies combine maca, mesqui…" at bounding box center [825, 329] width 393 height 87
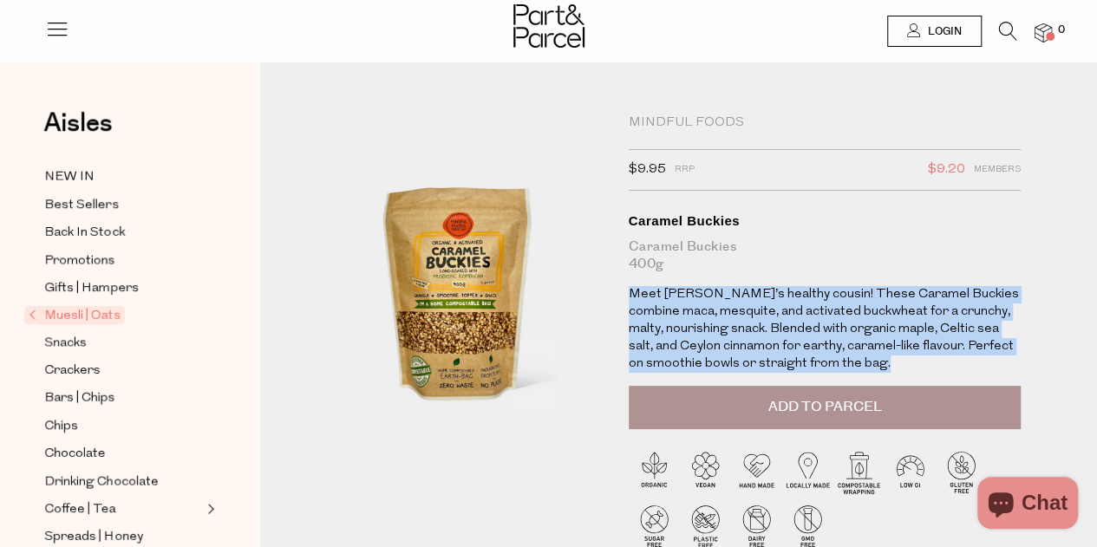
click at [667, 298] on p "Meet [PERSON_NAME]’s healthy cousin! These Caramel Buckies combine maca, mesqui…" at bounding box center [825, 329] width 393 height 87
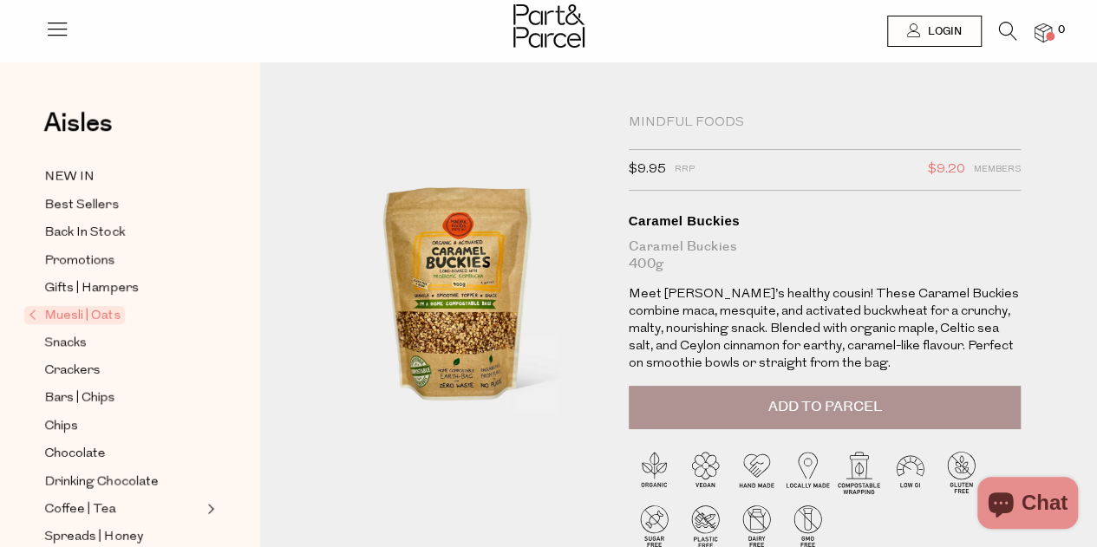
drag, startPoint x: 667, startPoint y: 298, endPoint x: 724, endPoint y: 358, distance: 82.8
click at [724, 358] on p "Meet [PERSON_NAME]’s healthy cousin! These Caramel Buckies combine maca, mesqui…" at bounding box center [825, 329] width 393 height 87
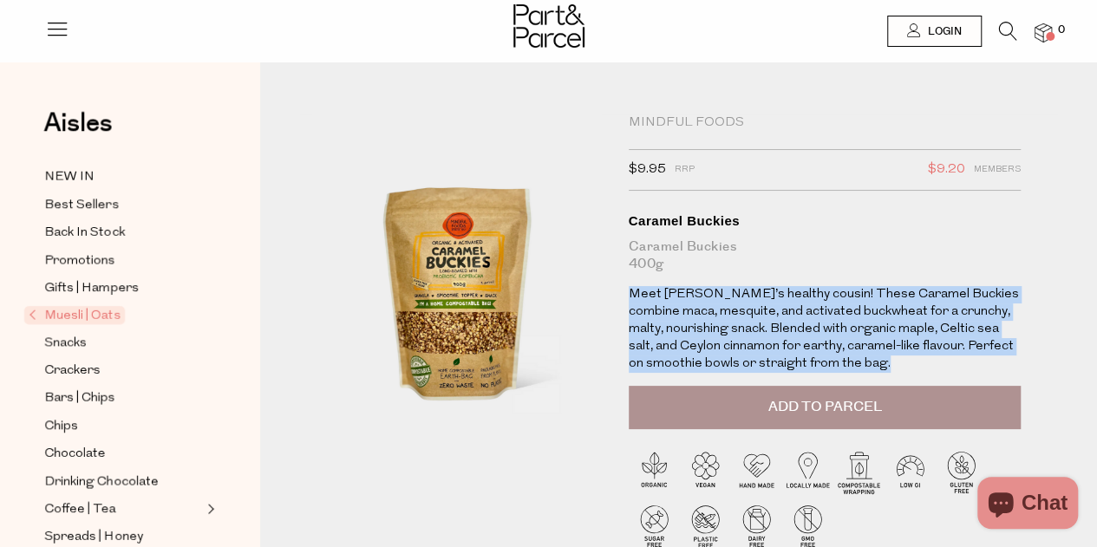
click at [724, 358] on p "Meet [PERSON_NAME]’s healthy cousin! These Caramel Buckies combine maca, mesqui…" at bounding box center [825, 329] width 393 height 87
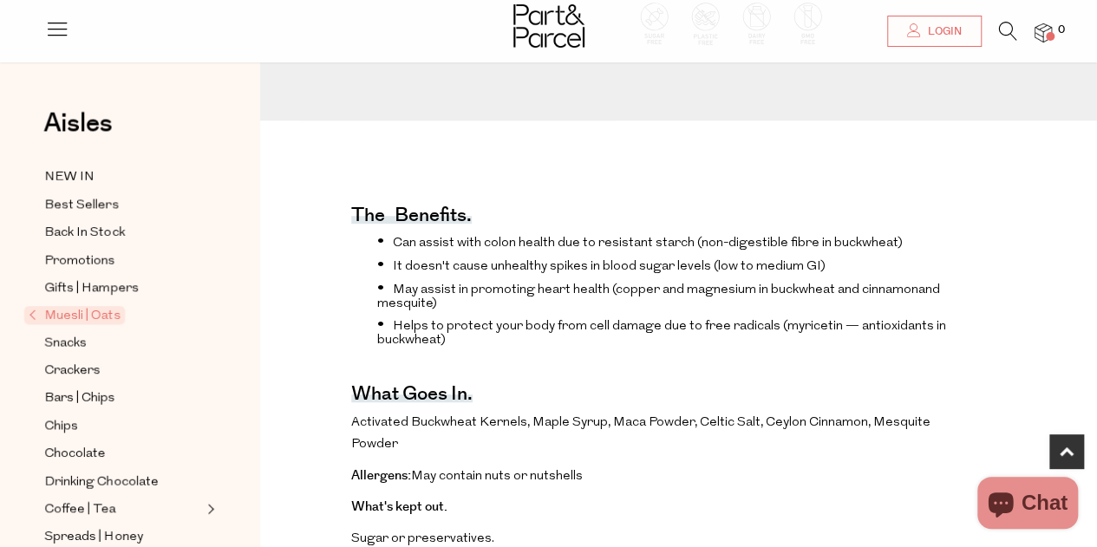
scroll to position [504, 0]
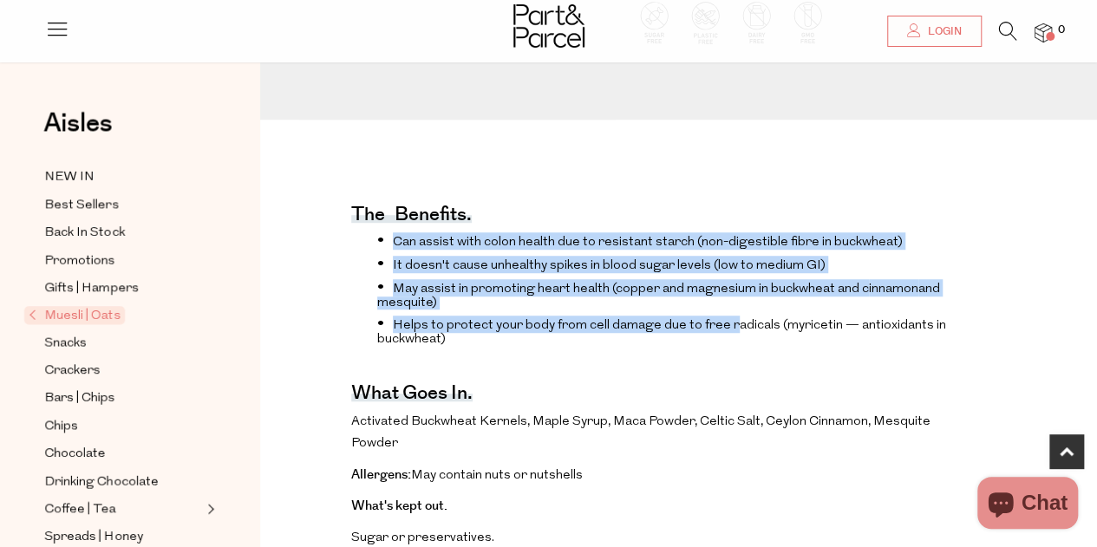
drag, startPoint x: 725, startPoint y: 358, endPoint x: 636, endPoint y: 199, distance: 182.8
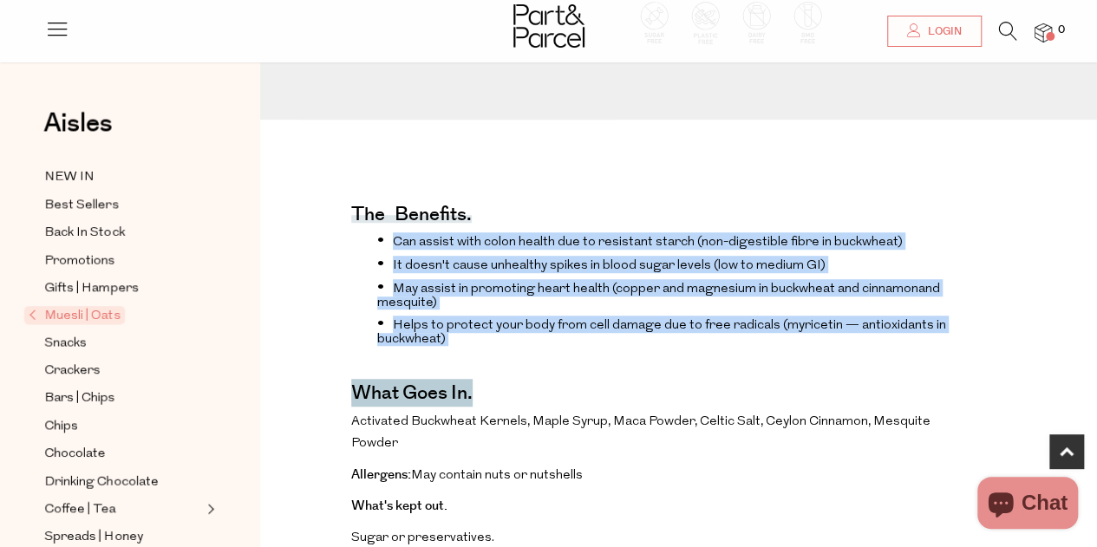
drag, startPoint x: 636, startPoint y: 199, endPoint x: 832, endPoint y: 387, distance: 272.3
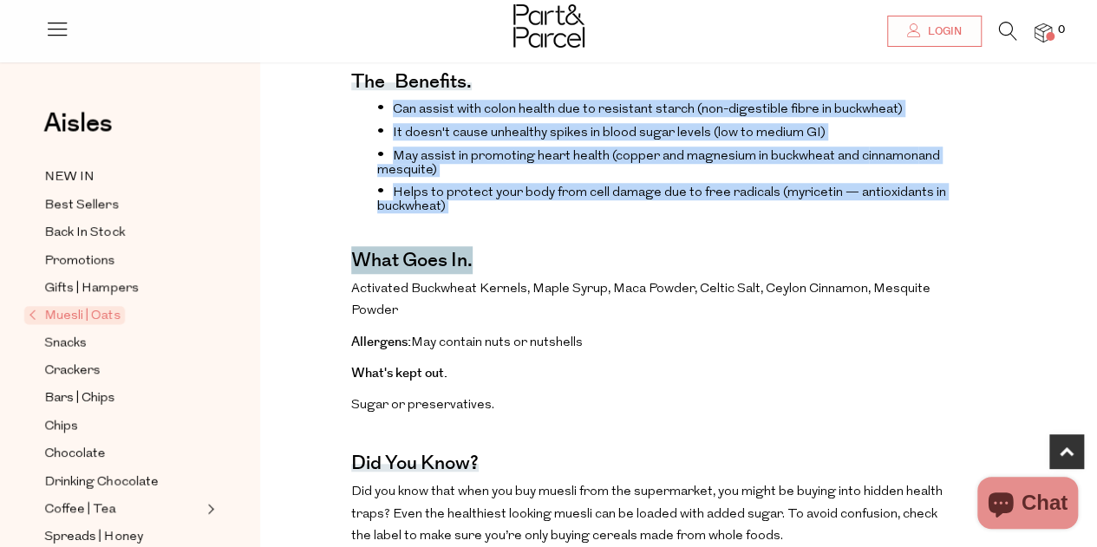
scroll to position [637, 0]
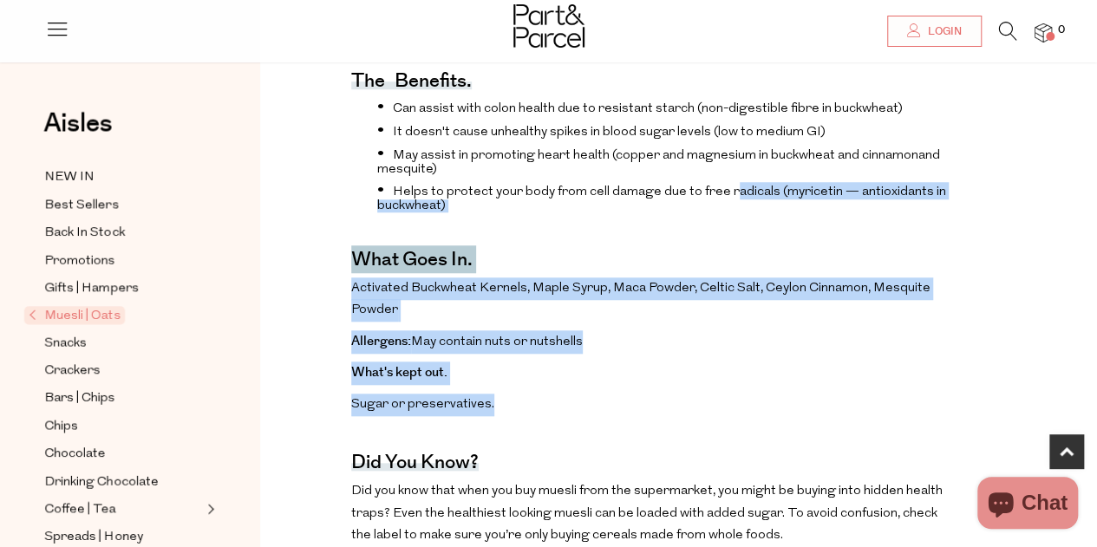
drag, startPoint x: 845, startPoint y: 437, endPoint x: 729, endPoint y: 219, distance: 246.3
click at [729, 219] on div "The benefits. Can assist with colon health due to resistant starch (non-digesti…" at bounding box center [653, 432] width 605 height 797
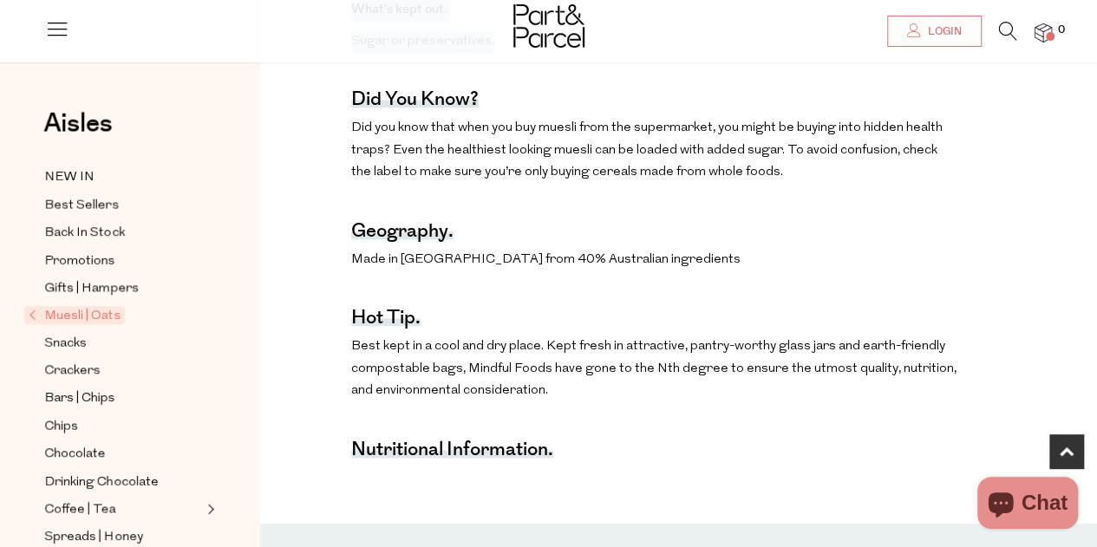
scroll to position [1002, 0]
click at [729, 219] on div "The benefits. Can assist with colon health due to resistant starch (non-digesti…" at bounding box center [653, 68] width 605 height 797
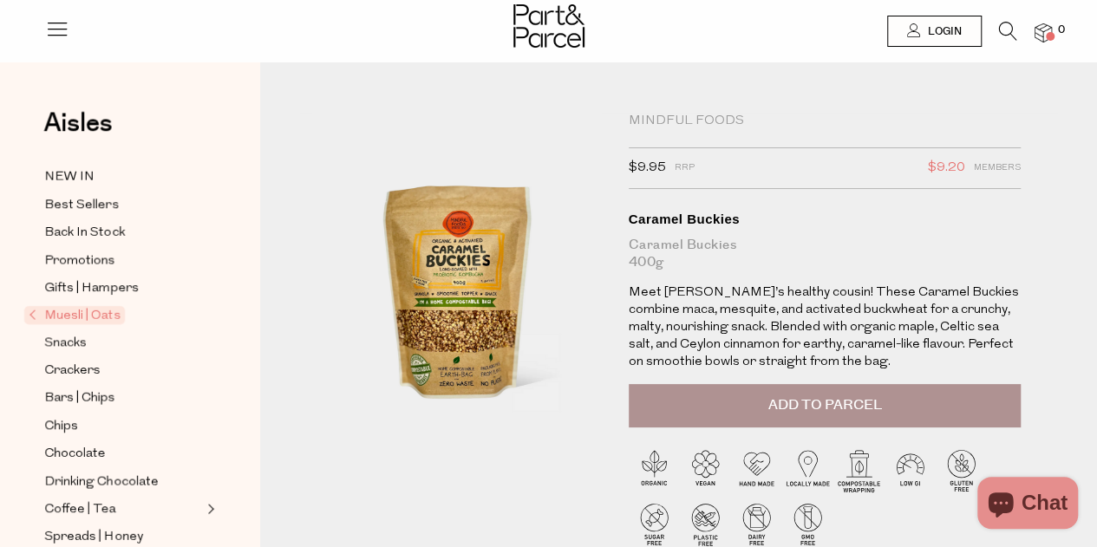
scroll to position [0, 0]
